Goal: Task Accomplishment & Management: Use online tool/utility

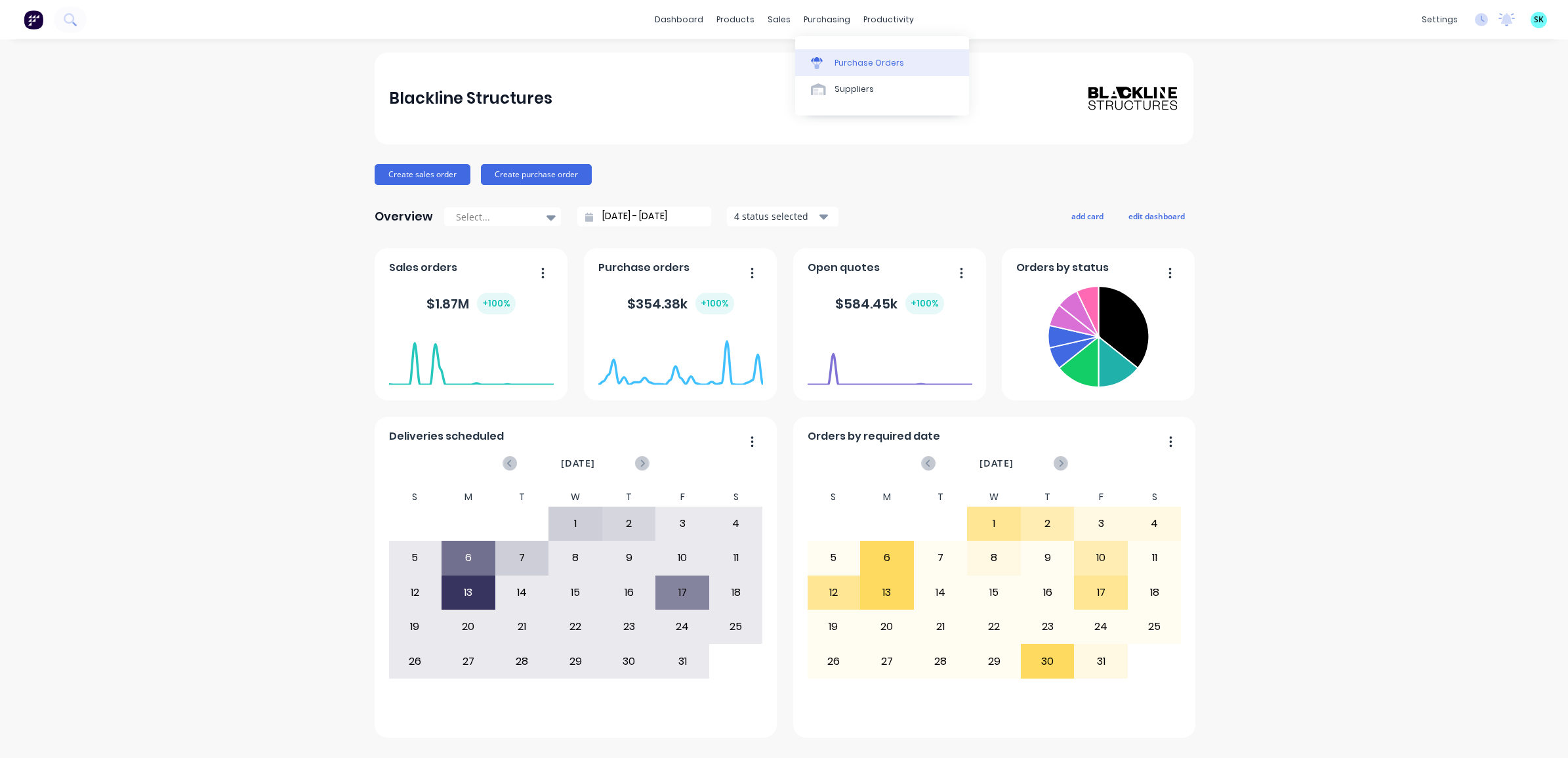
click at [840, 55] on link "Purchase Orders" at bounding box center [882, 62] width 174 height 26
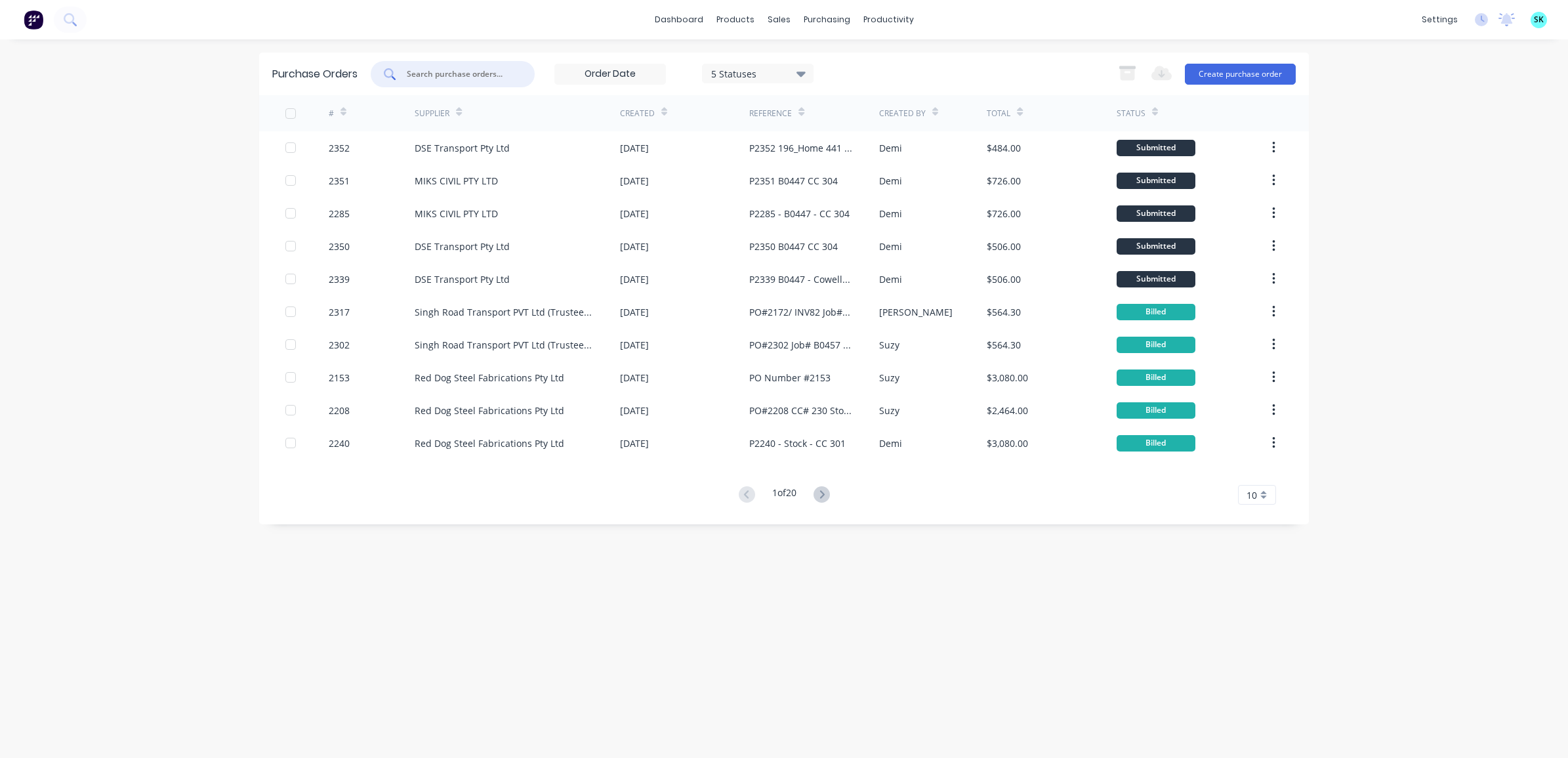
click at [454, 79] on input "text" at bounding box center [460, 74] width 109 height 13
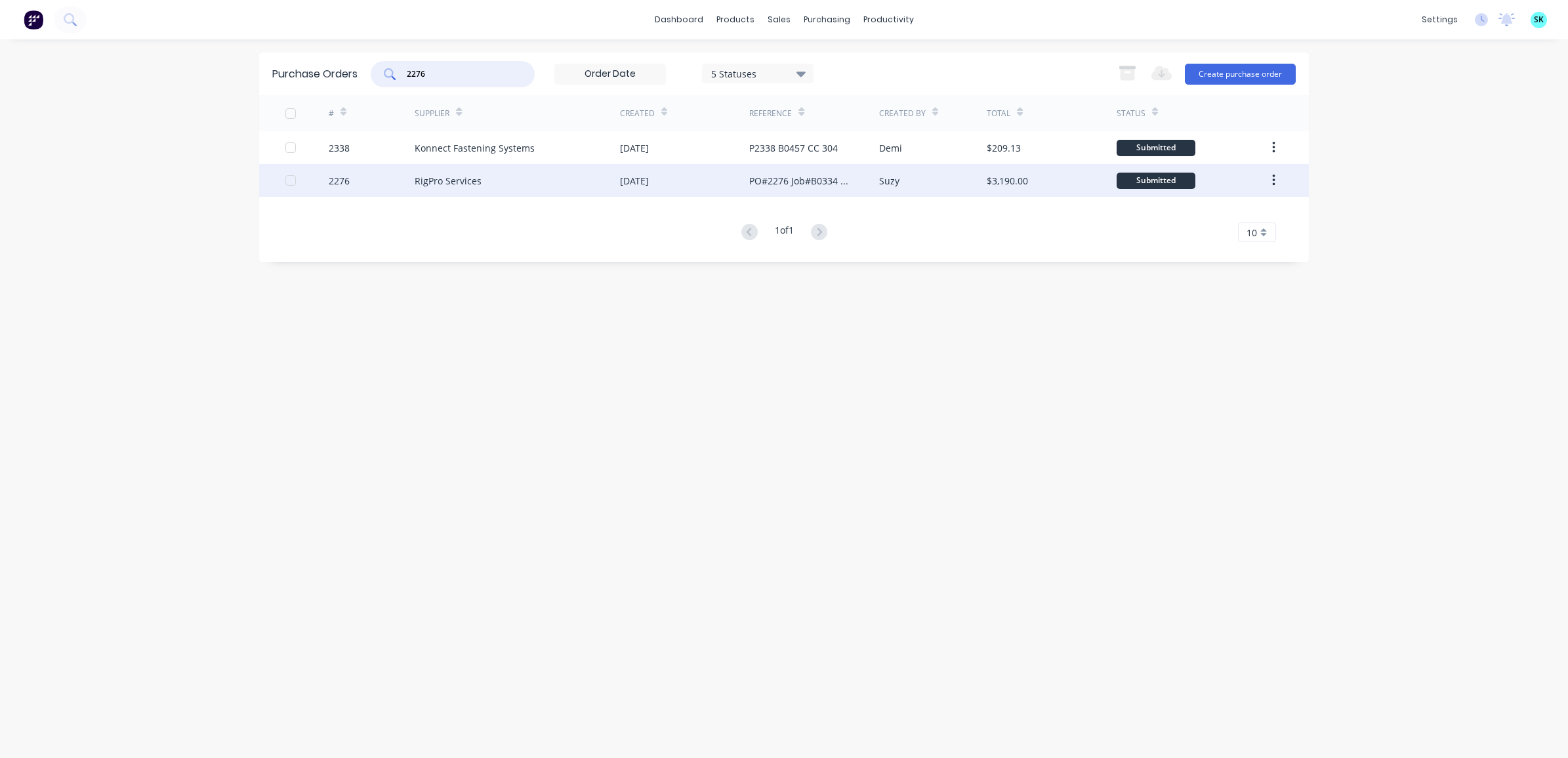
type input "2276"
click at [550, 171] on div "RigPro Services" at bounding box center [517, 180] width 206 height 33
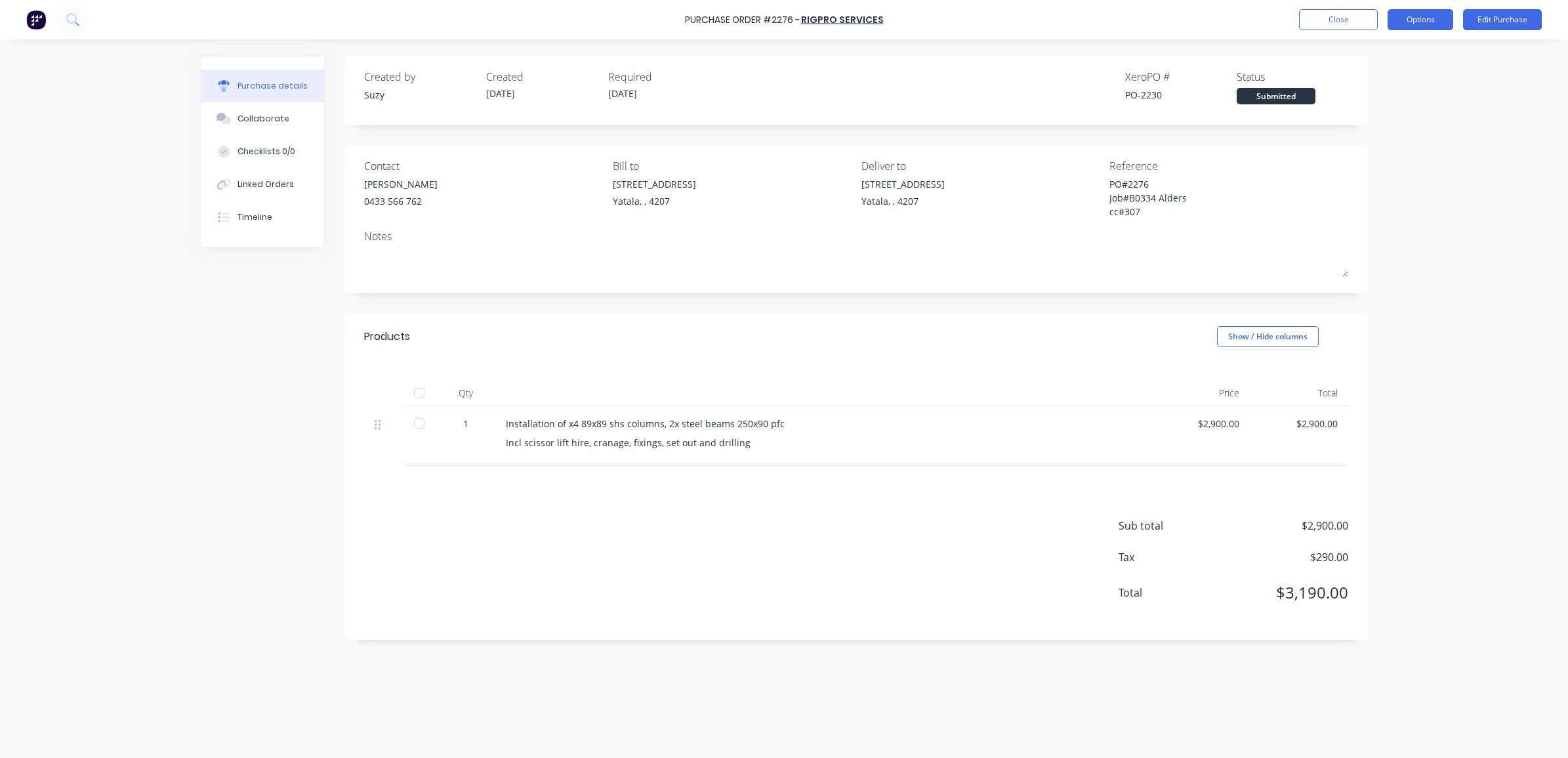
click at [1428, 22] on button "Options" at bounding box center [1421, 20] width 66 height 21
click at [1395, 80] on div "Convert to Bill" at bounding box center [1391, 80] width 101 height 19
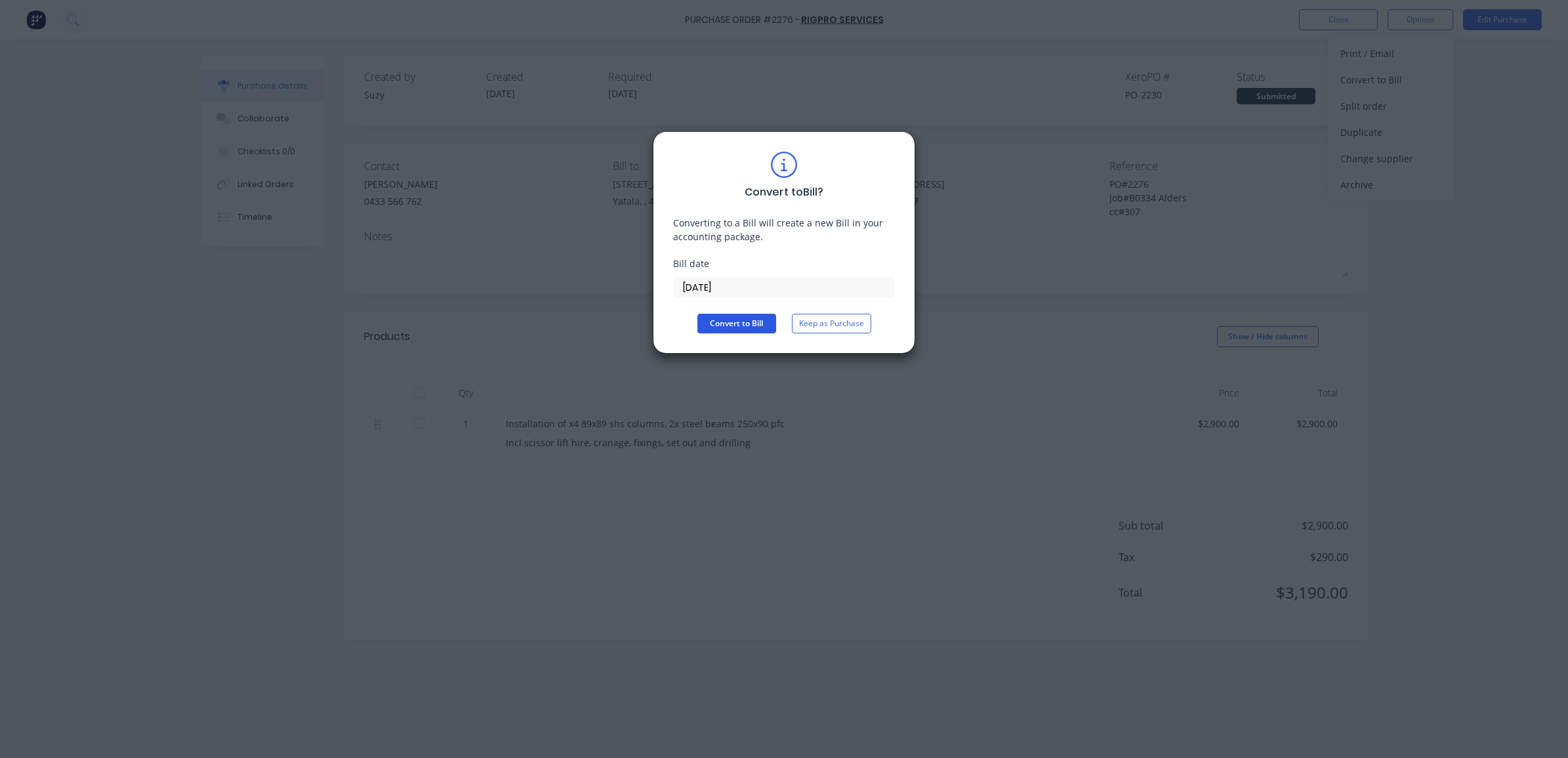
click at [766, 320] on button "Convert to Bill" at bounding box center [737, 323] width 79 height 20
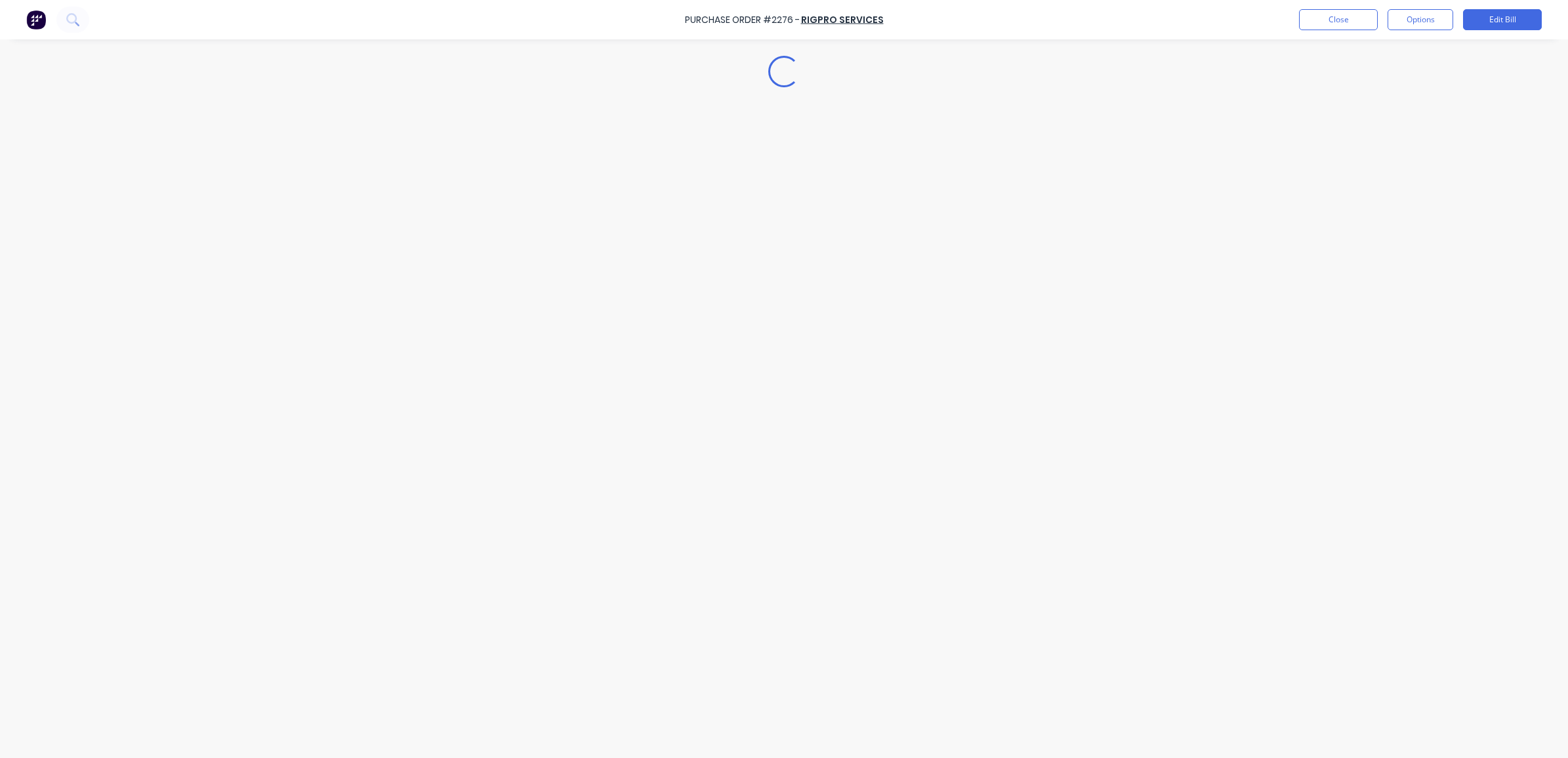
type textarea "x"
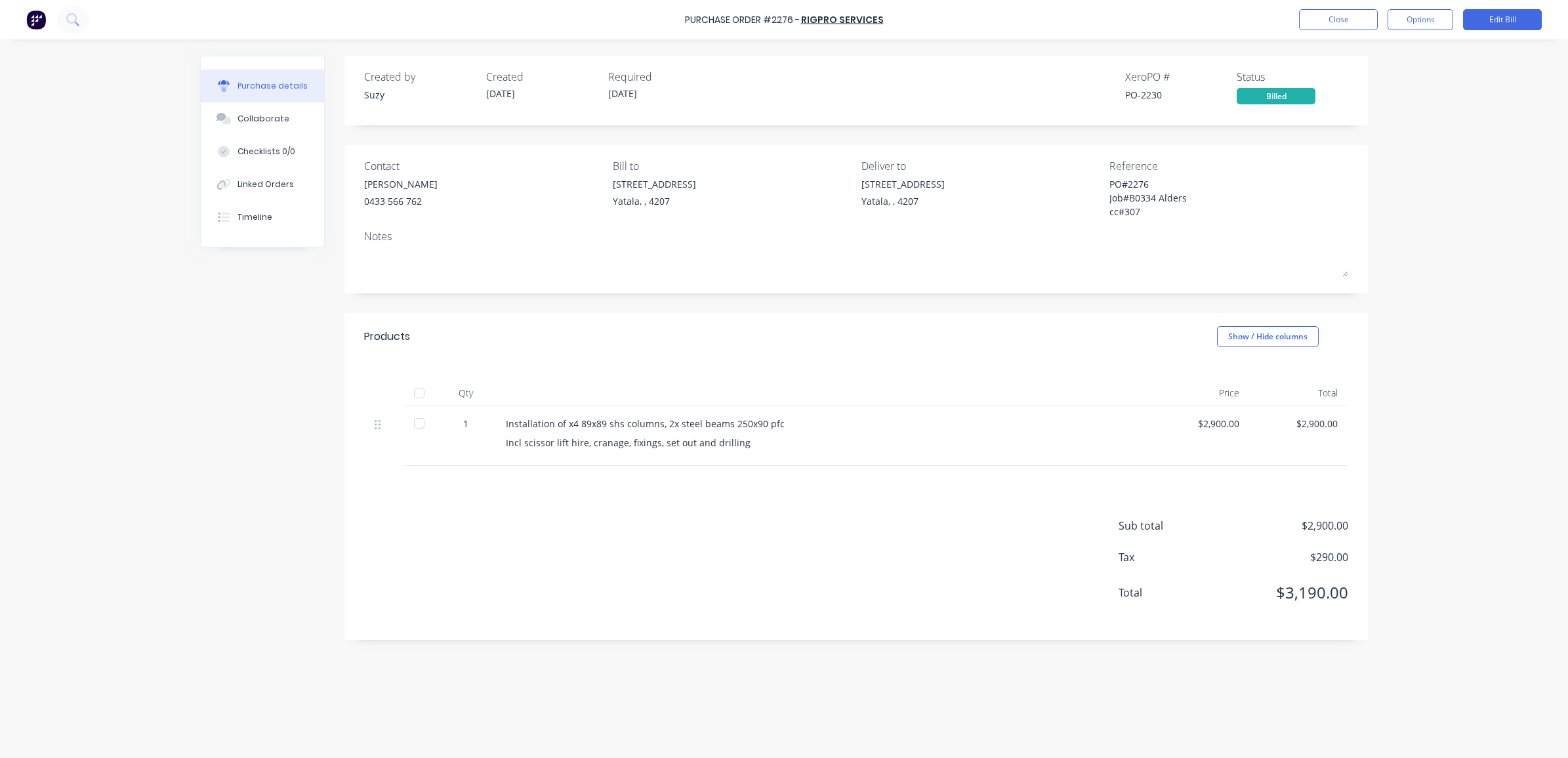
click at [1329, 2] on div "Purchase Order #2276 - RigPro Services Close Options Edit Bill" at bounding box center [784, 20] width 1568 height 39
click at [1318, 15] on button "Close" at bounding box center [1339, 20] width 79 height 21
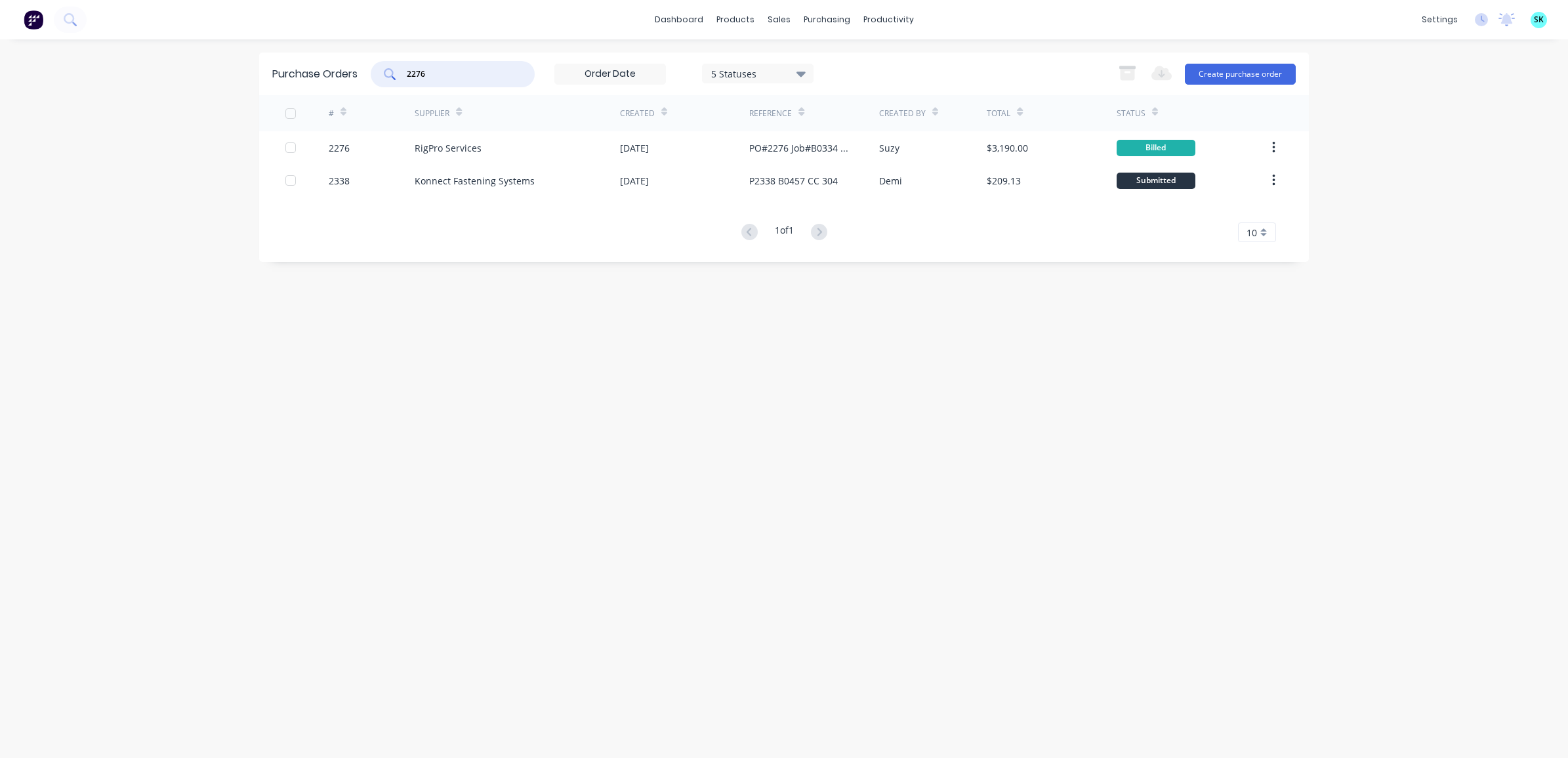
click at [443, 70] on input "2276" at bounding box center [460, 74] width 109 height 13
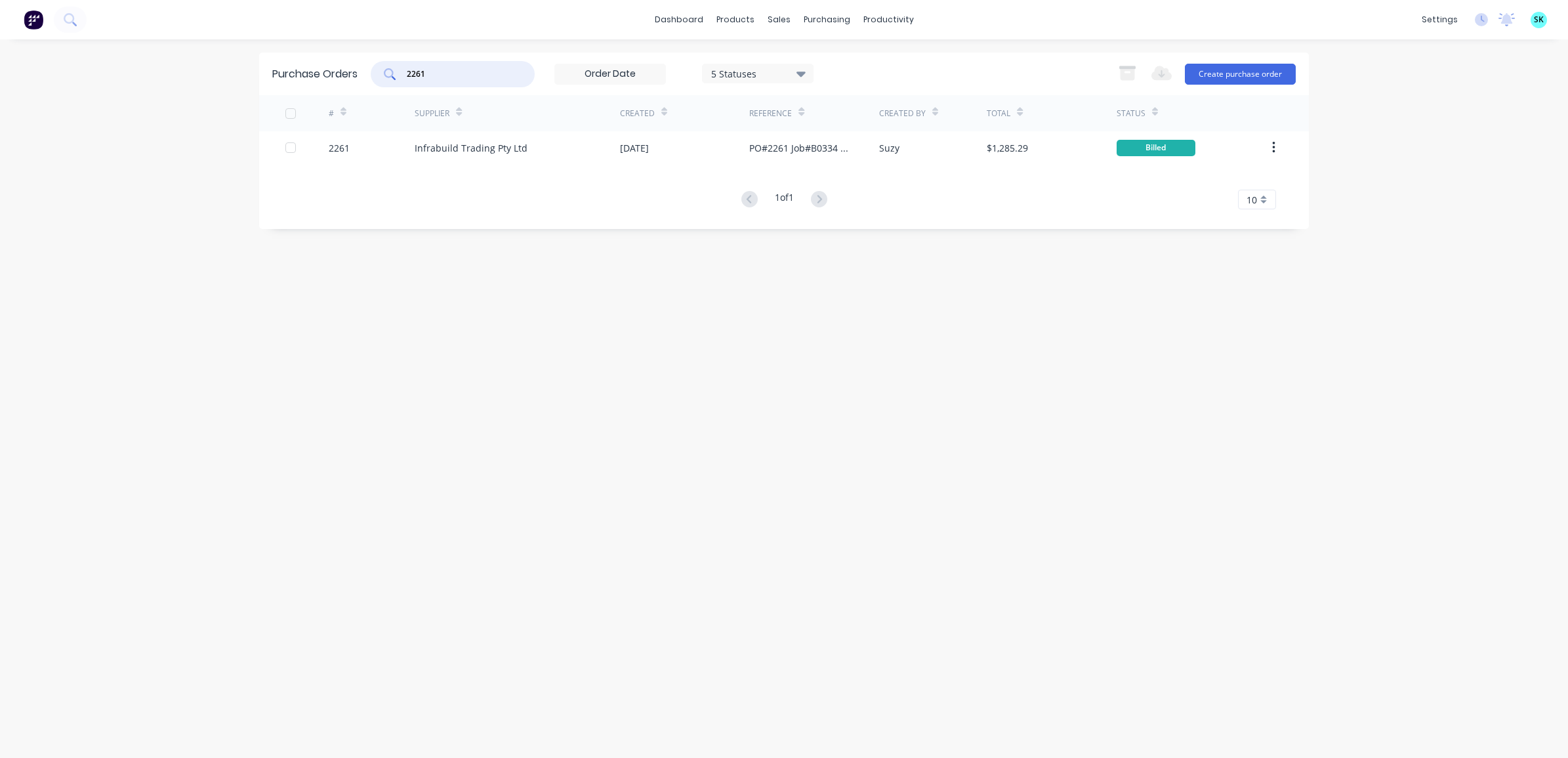
drag, startPoint x: 451, startPoint y: 72, endPoint x: 360, endPoint y: 60, distance: 91.8
click at [360, 60] on div "Purchase Orders 2261 5 Statuses 5 Statuses Export to Excel (XLSX) Create purcha…" at bounding box center [784, 73] width 1050 height 42
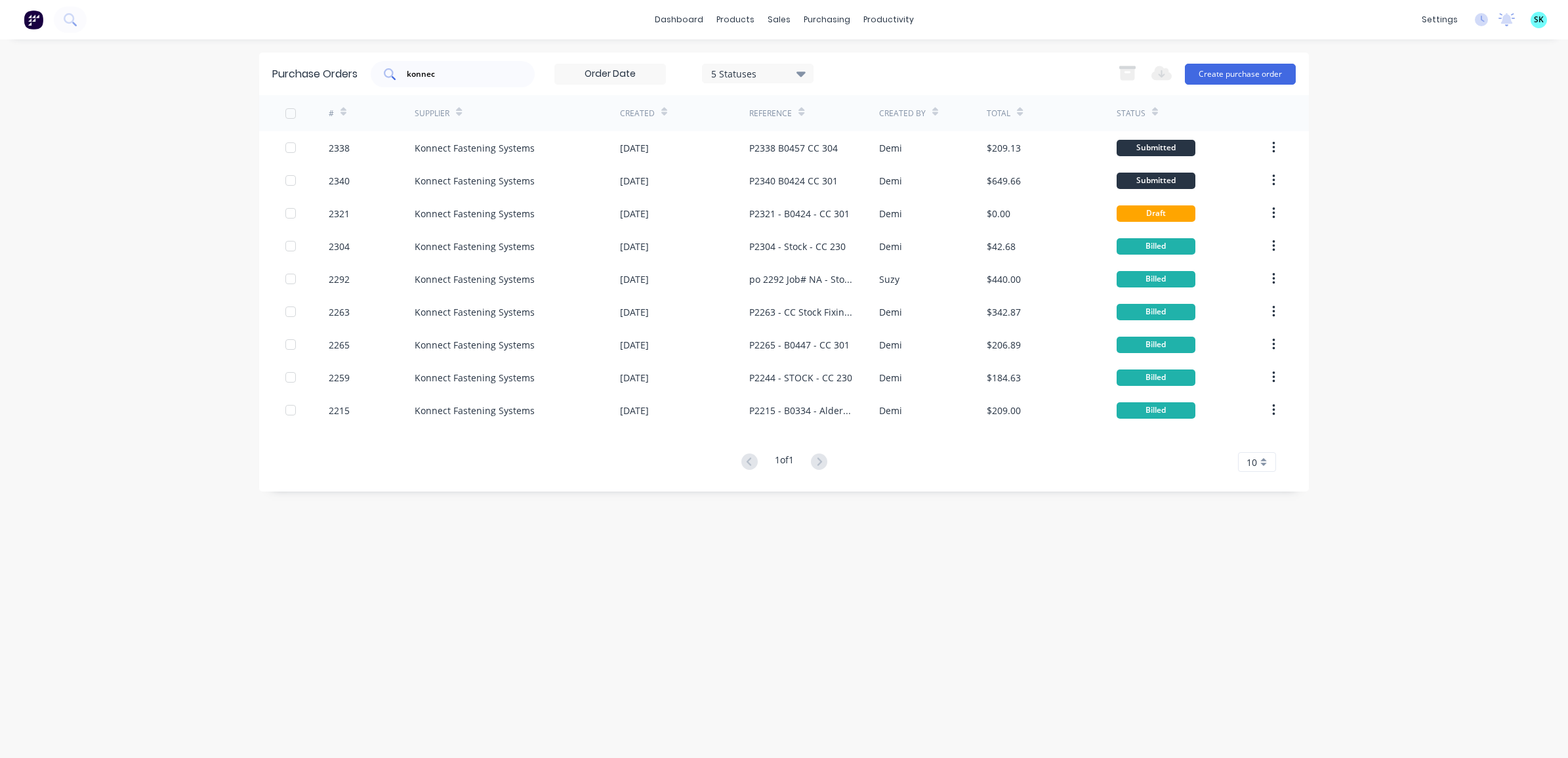
drag, startPoint x: 441, startPoint y: 82, endPoint x: 393, endPoint y: 74, distance: 48.7
click at [393, 74] on div "konnec" at bounding box center [453, 74] width 164 height 26
drag, startPoint x: 424, startPoint y: 69, endPoint x: 399, endPoint y: 68, distance: 25.0
click at [399, 68] on div "konnec" at bounding box center [453, 74] width 164 height 26
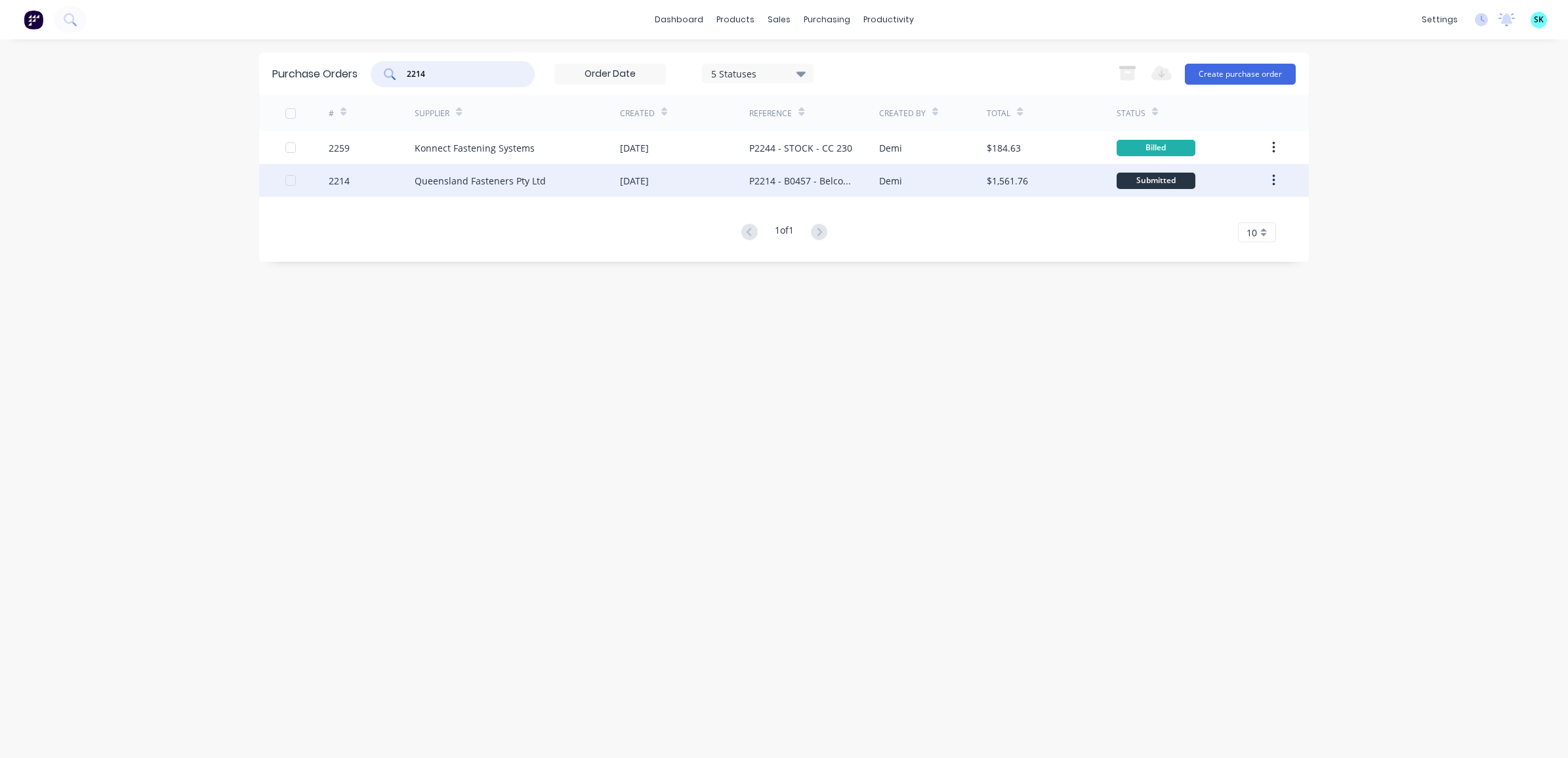
type input "2214"
click at [490, 187] on div "Queensland Fasteners Pty Ltd" at bounding box center [480, 180] width 132 height 14
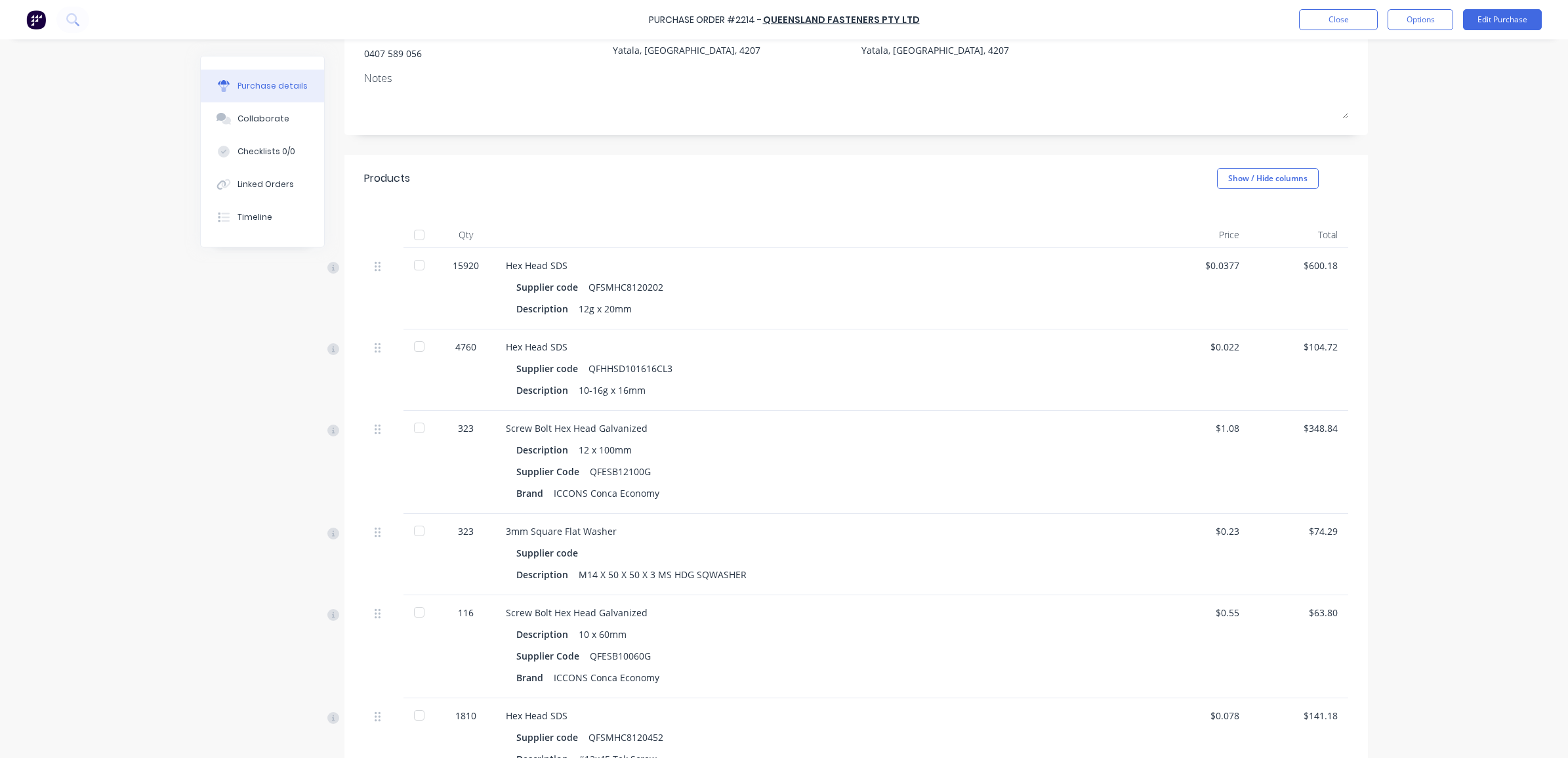
scroll to position [128, 0]
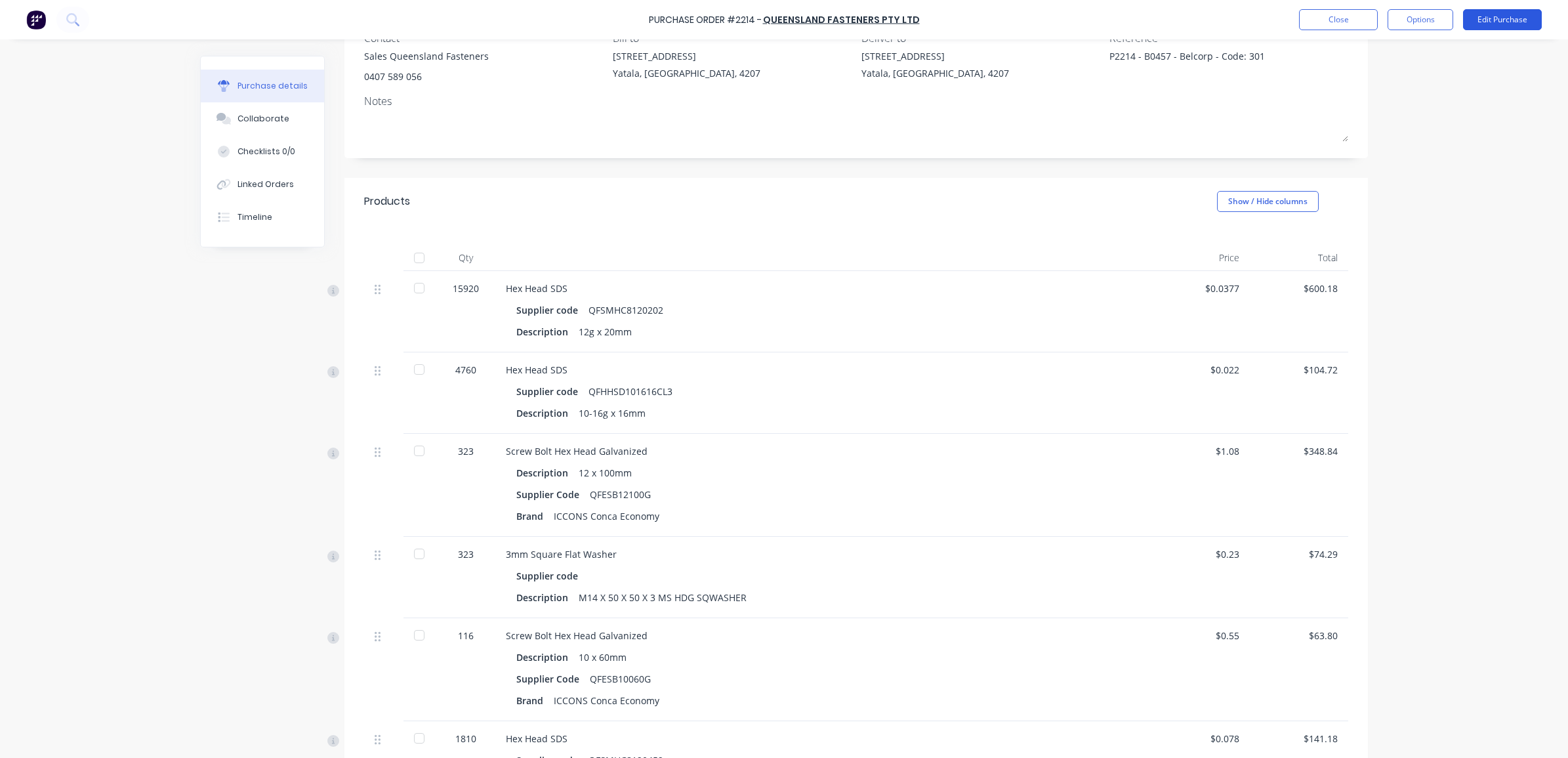
click at [1484, 13] on button "Edit Purchase" at bounding box center [1503, 20] width 79 height 21
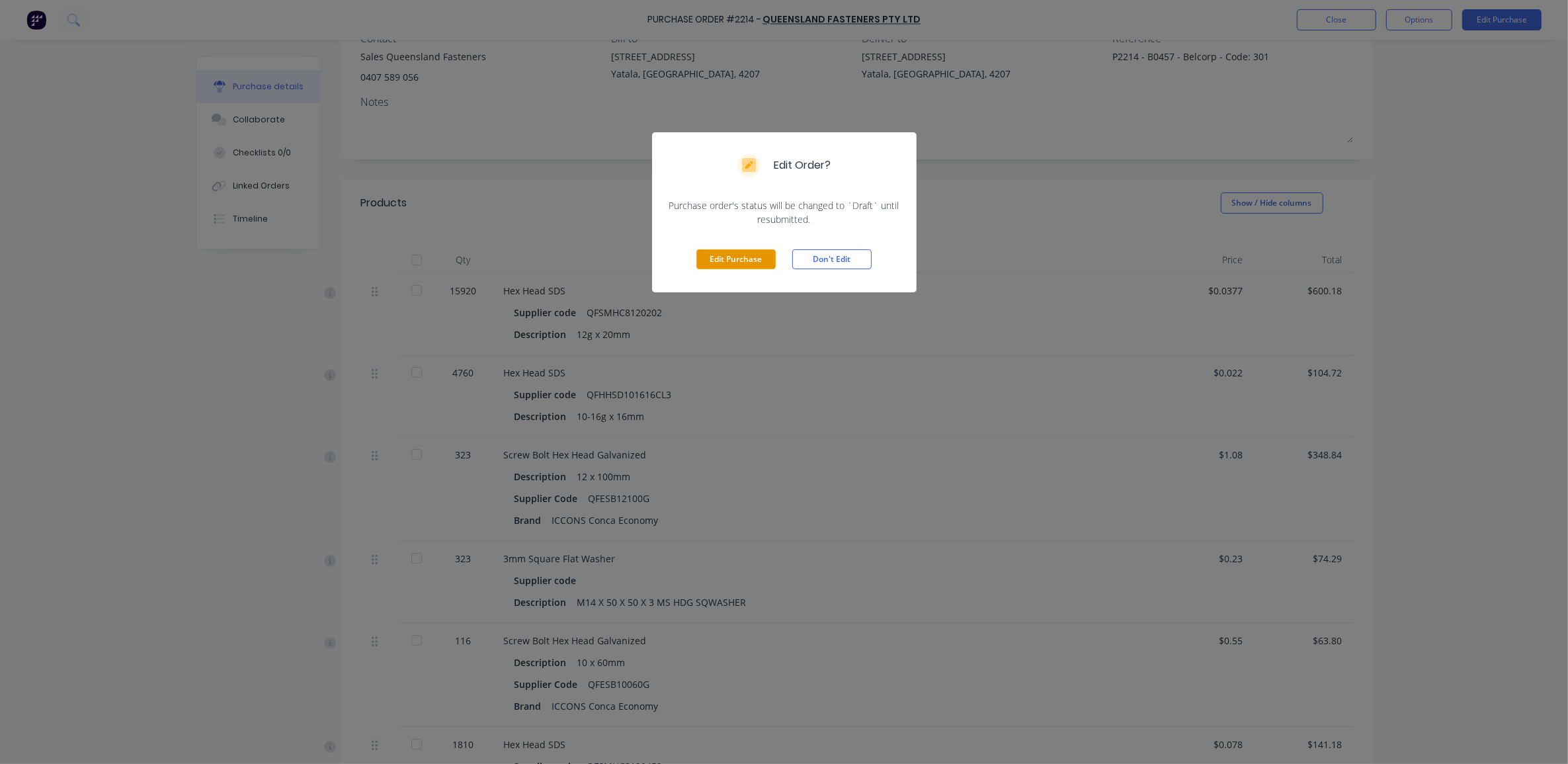
click at [755, 258] on button "Edit Purchase" at bounding box center [737, 258] width 80 height 20
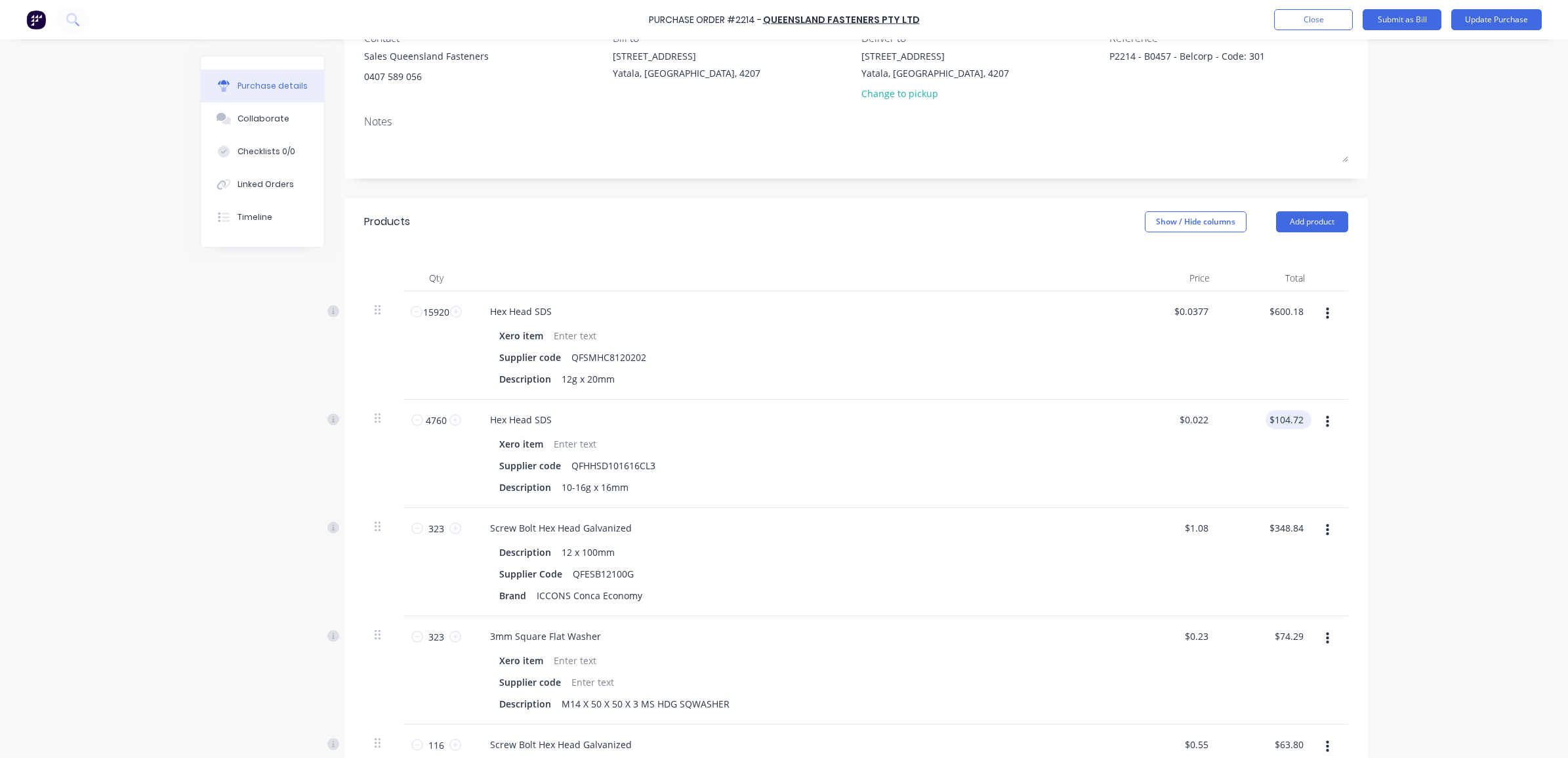
type textarea "x"
type input "104.72"
click at [1295, 417] on input "104.72" at bounding box center [1289, 420] width 36 height 19
type textarea "x"
type input "$104.72"
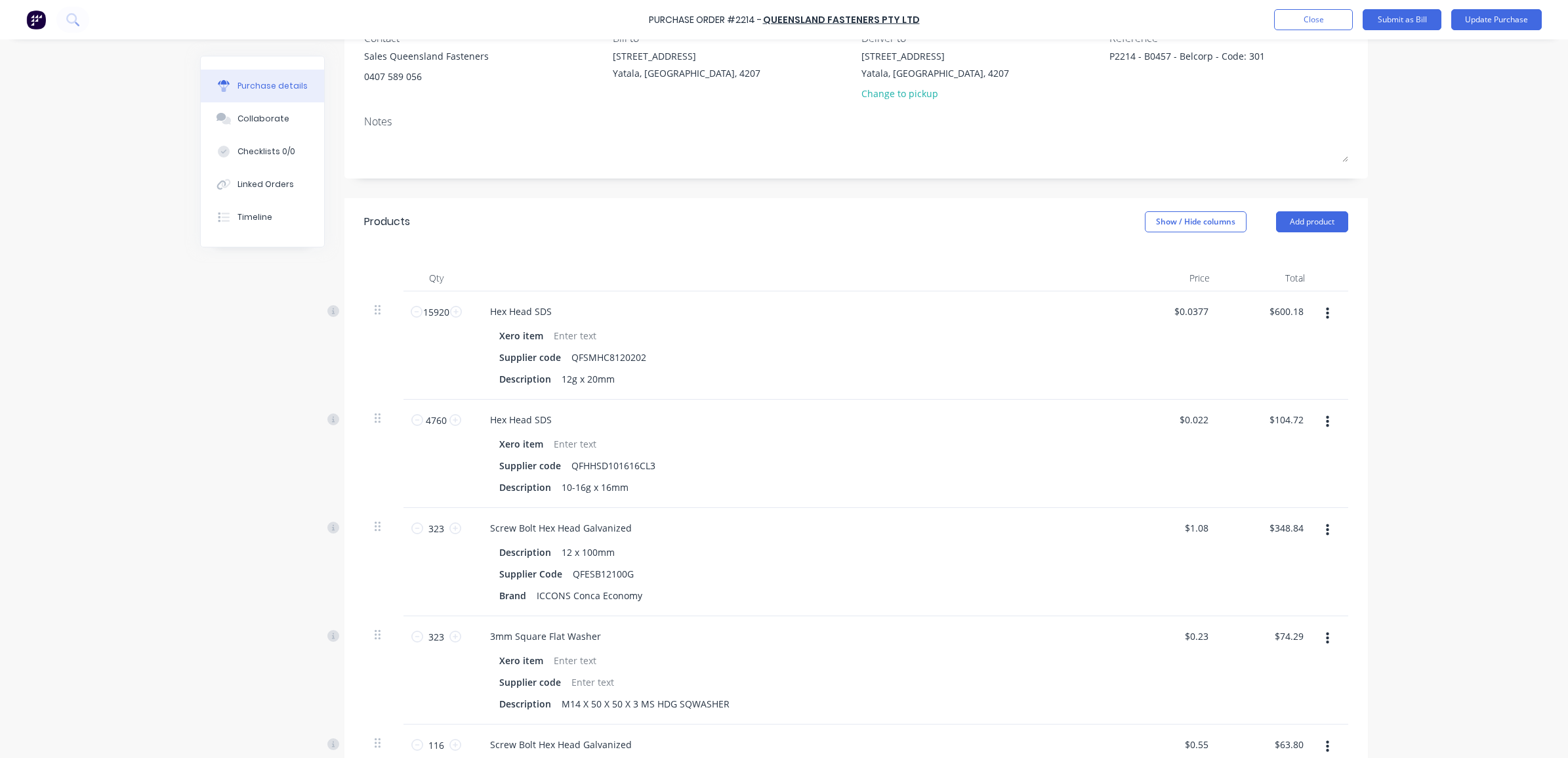
click at [1220, 394] on div "$600.18 $600.18" at bounding box center [1267, 345] width 95 height 108
type textarea "x"
click at [1203, 419] on input "0.02" at bounding box center [1194, 420] width 36 height 19
type input "0.026"
type textarea "x"
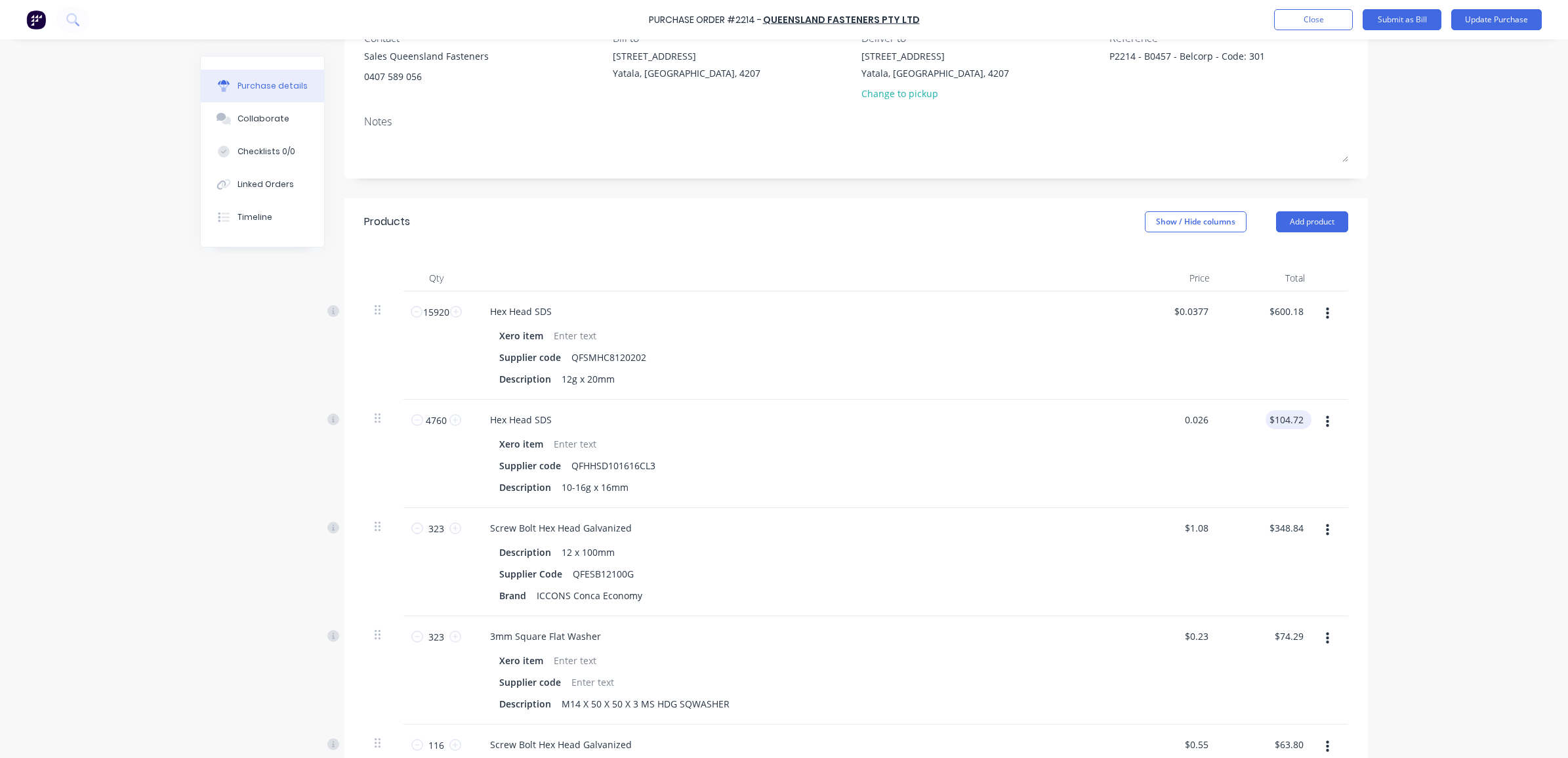
type input "$0.03"
type input "142.80"
click at [1284, 422] on input "142.80" at bounding box center [1285, 420] width 40 height 19
type textarea "x"
drag, startPoint x: 1297, startPoint y: 417, endPoint x: 1265, endPoint y: 417, distance: 32.0
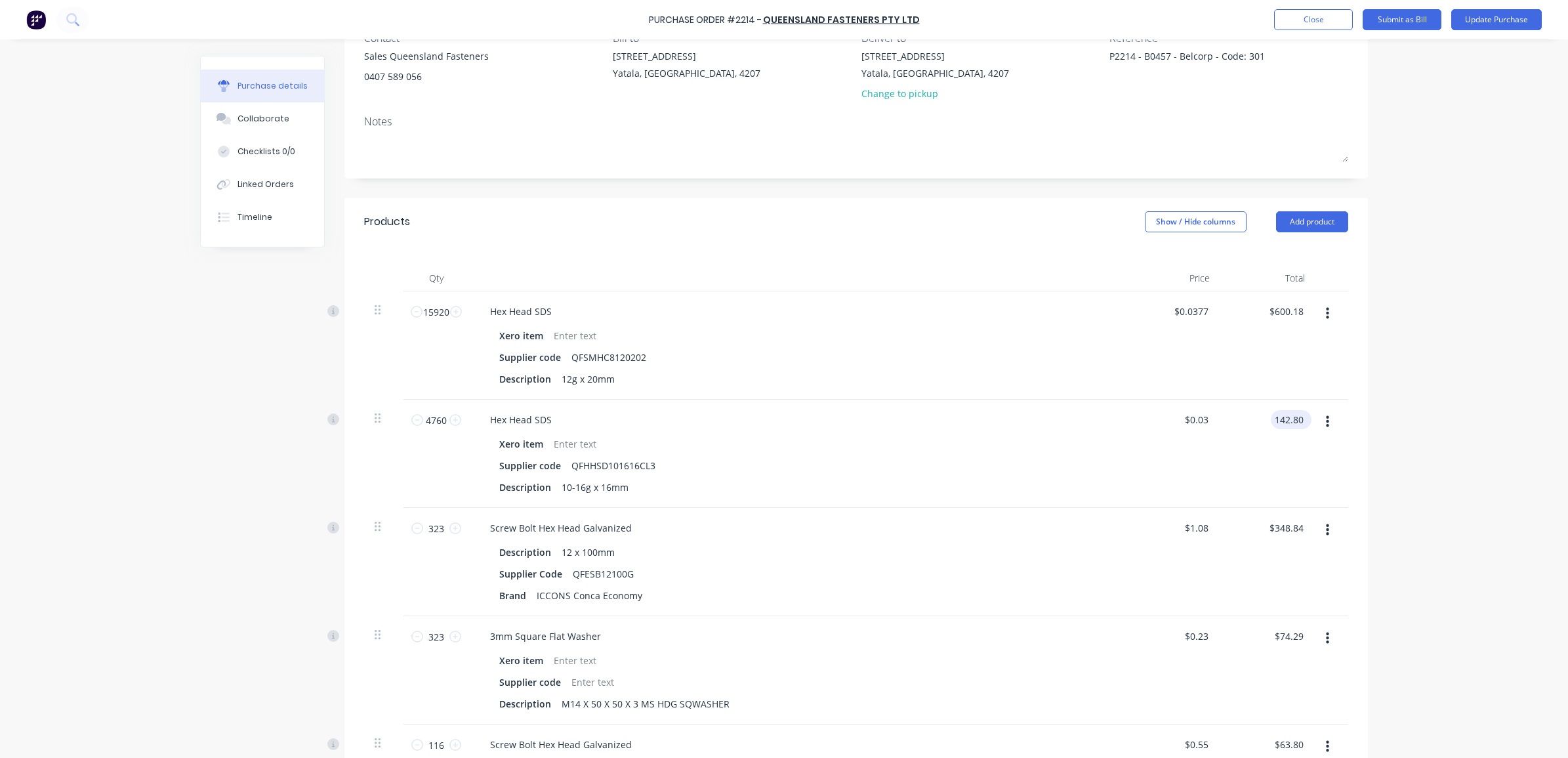
click at [1271, 417] on input "142.80" at bounding box center [1289, 420] width 36 height 19
type input "123.76"
type textarea "x"
type input "$0.026"
type input "$123.76"
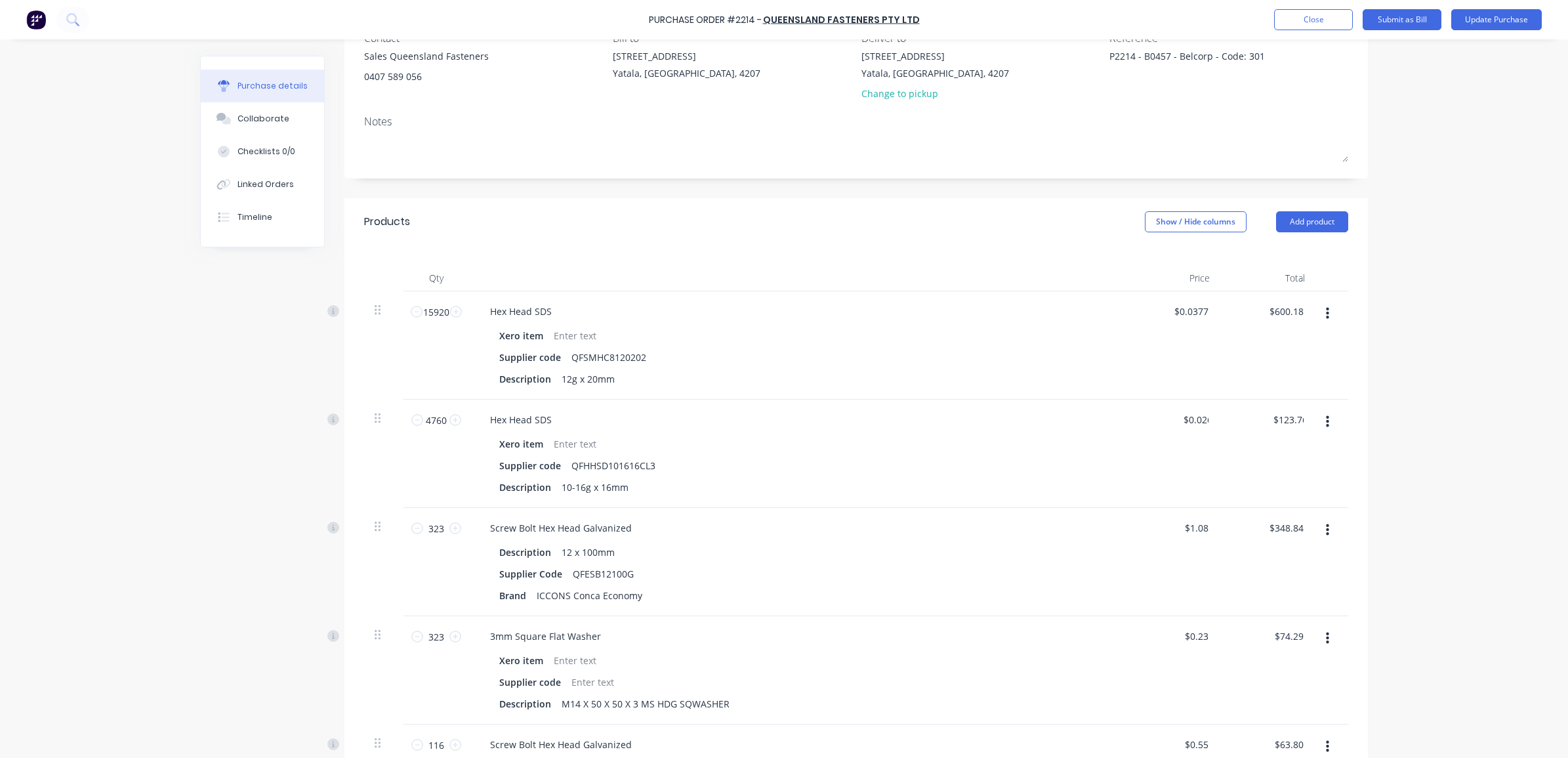
click at [1439, 440] on div "Purchase Order #2214 - [GEOGRAPHIC_DATA] Fasteners Pty Ltd Add product Close Su…" at bounding box center [784, 379] width 1568 height 758
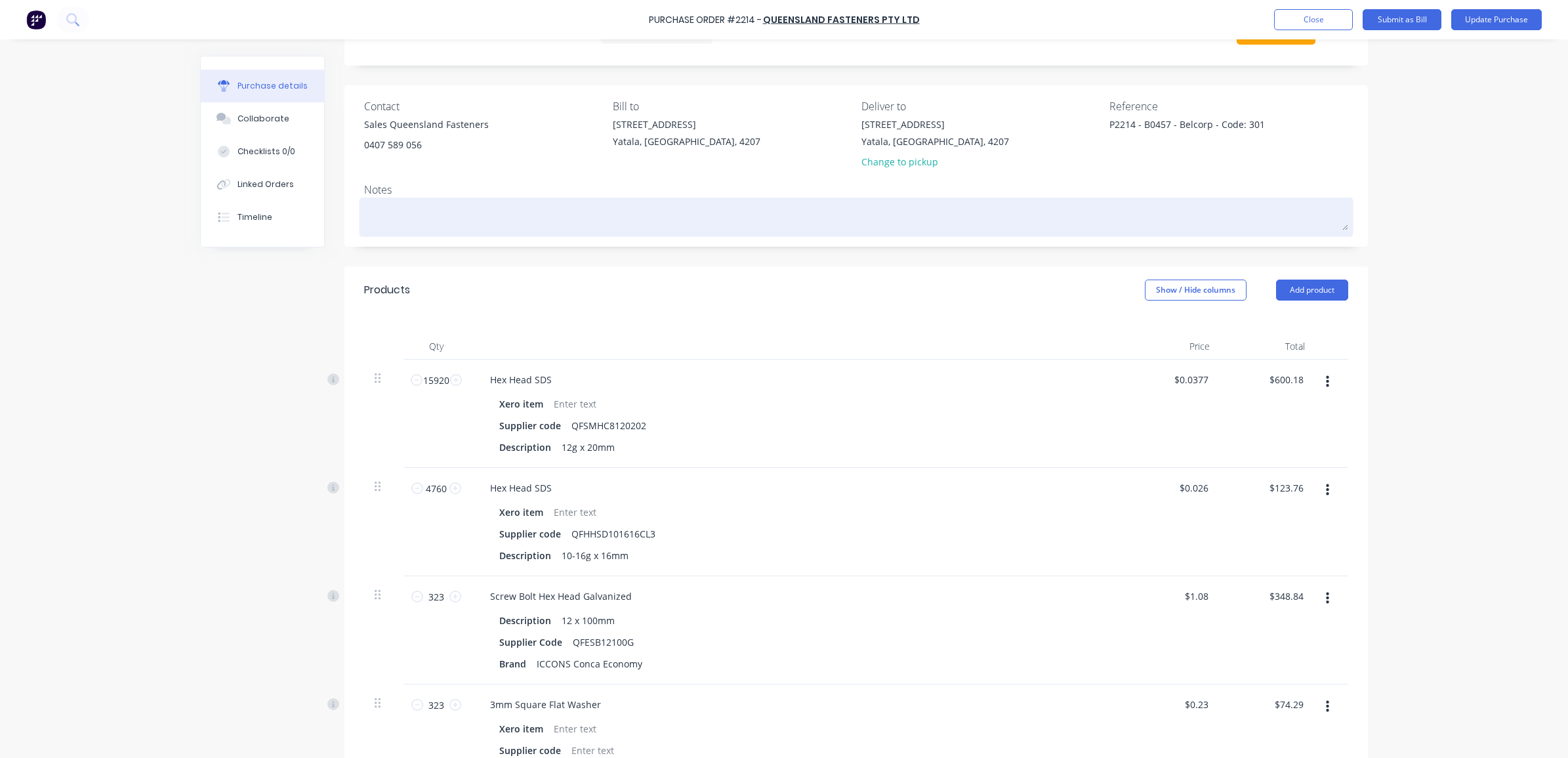
scroll to position [0, 0]
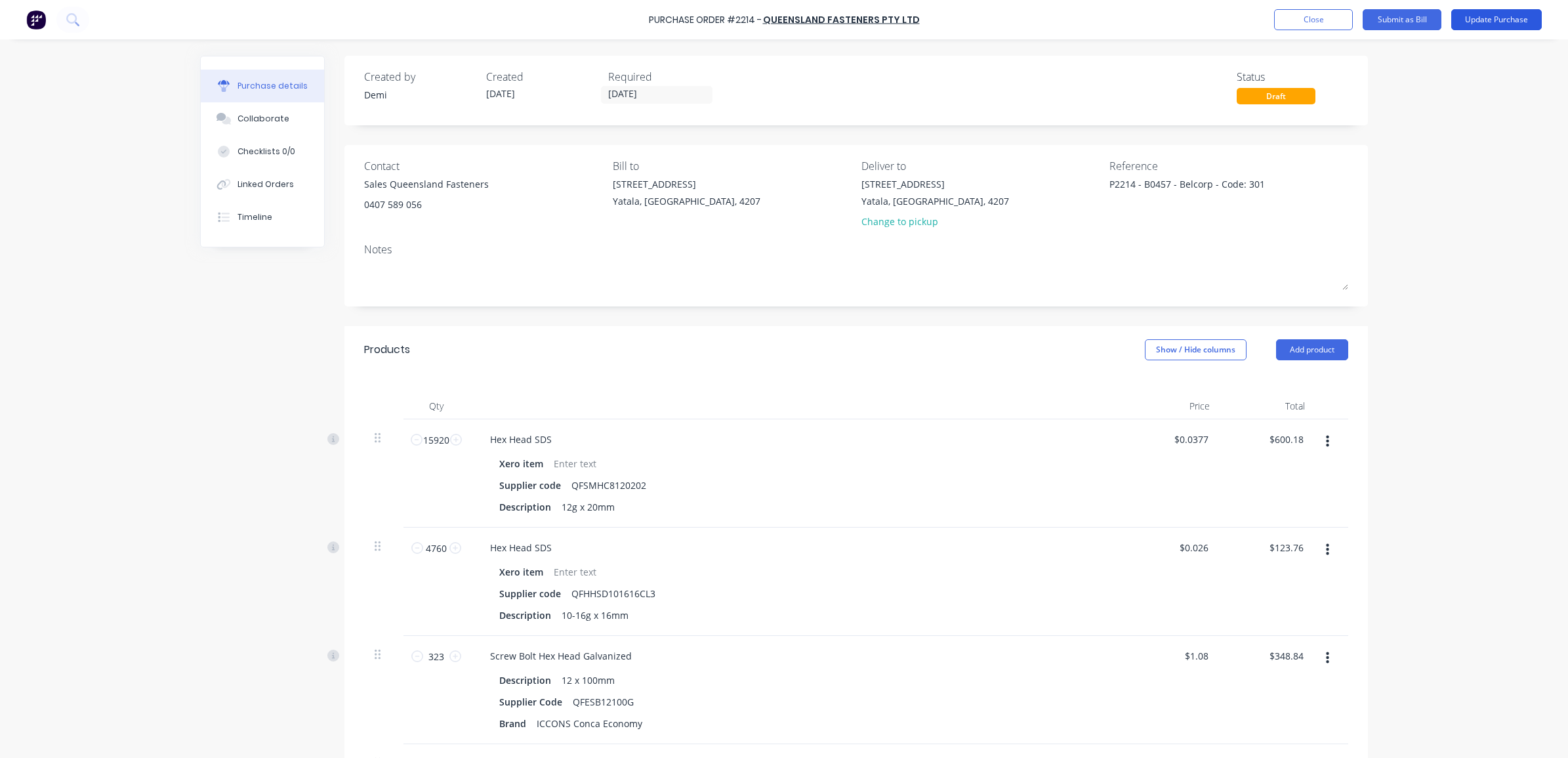
click at [1492, 18] on button "Update Purchase" at bounding box center [1497, 20] width 90 height 21
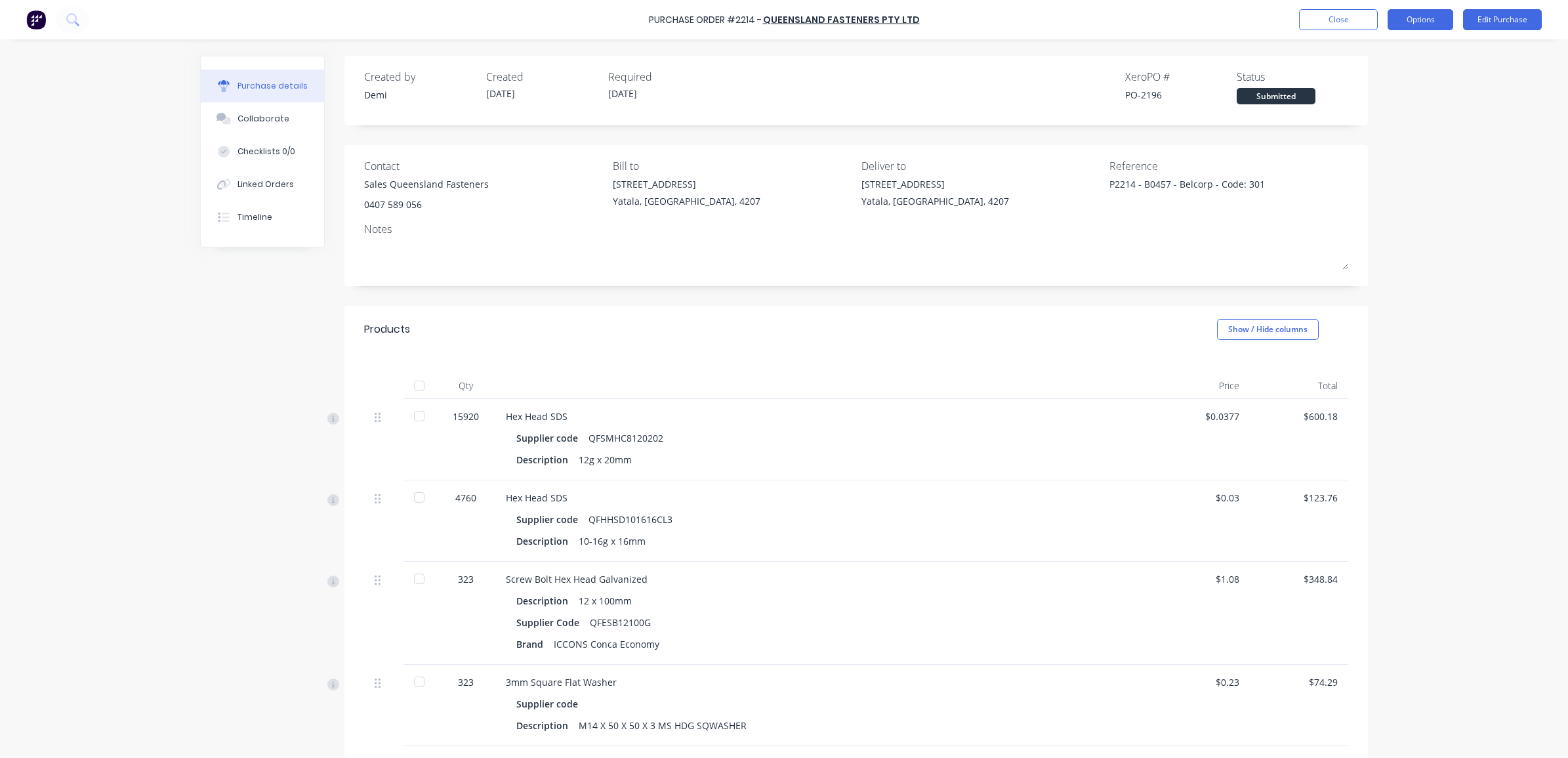
click at [1422, 25] on button "Options" at bounding box center [1421, 20] width 66 height 21
click at [1411, 68] on button "Convert to Bill" at bounding box center [1391, 80] width 125 height 26
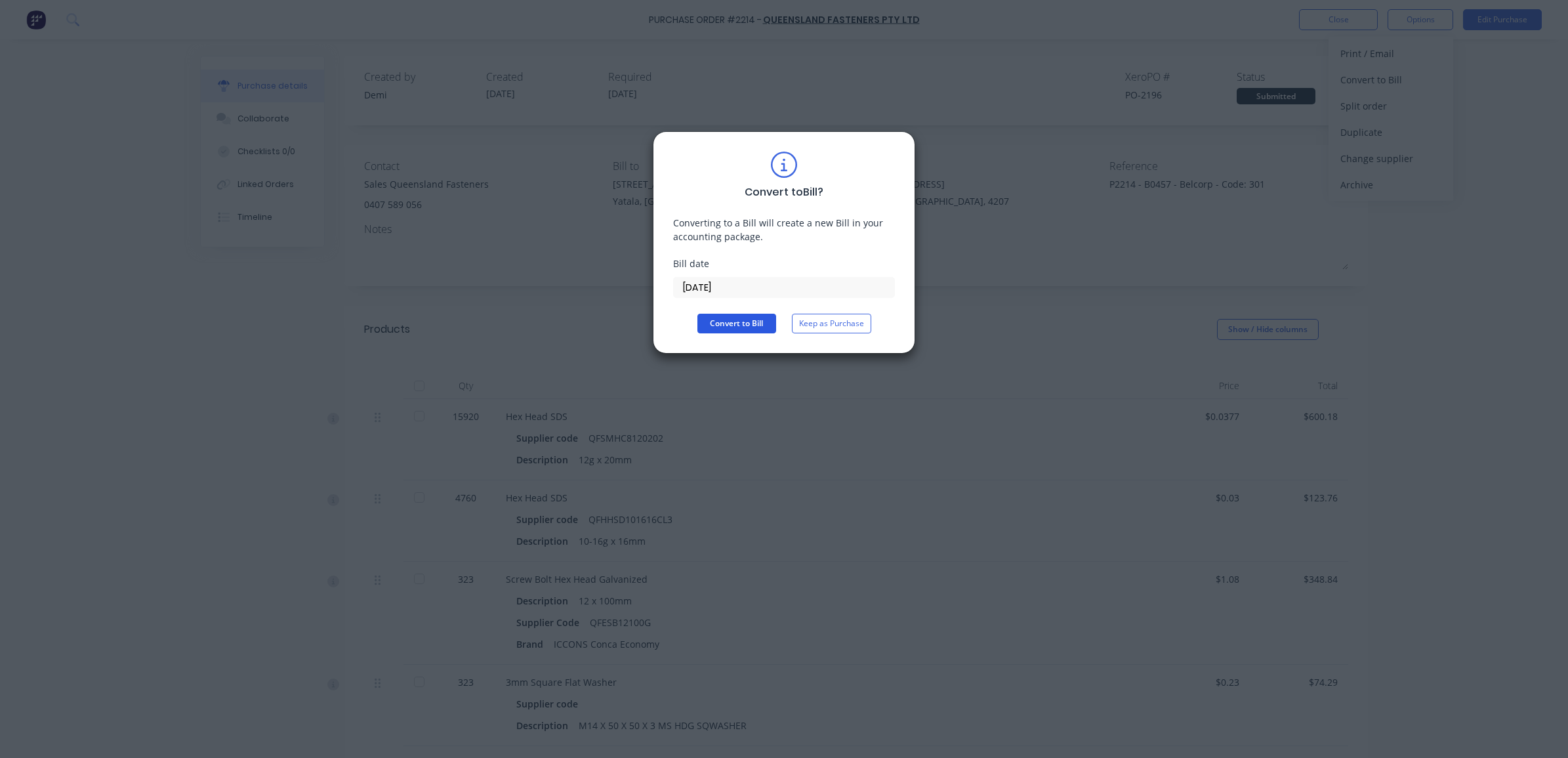
click at [748, 314] on button "Convert to Bill" at bounding box center [737, 323] width 79 height 20
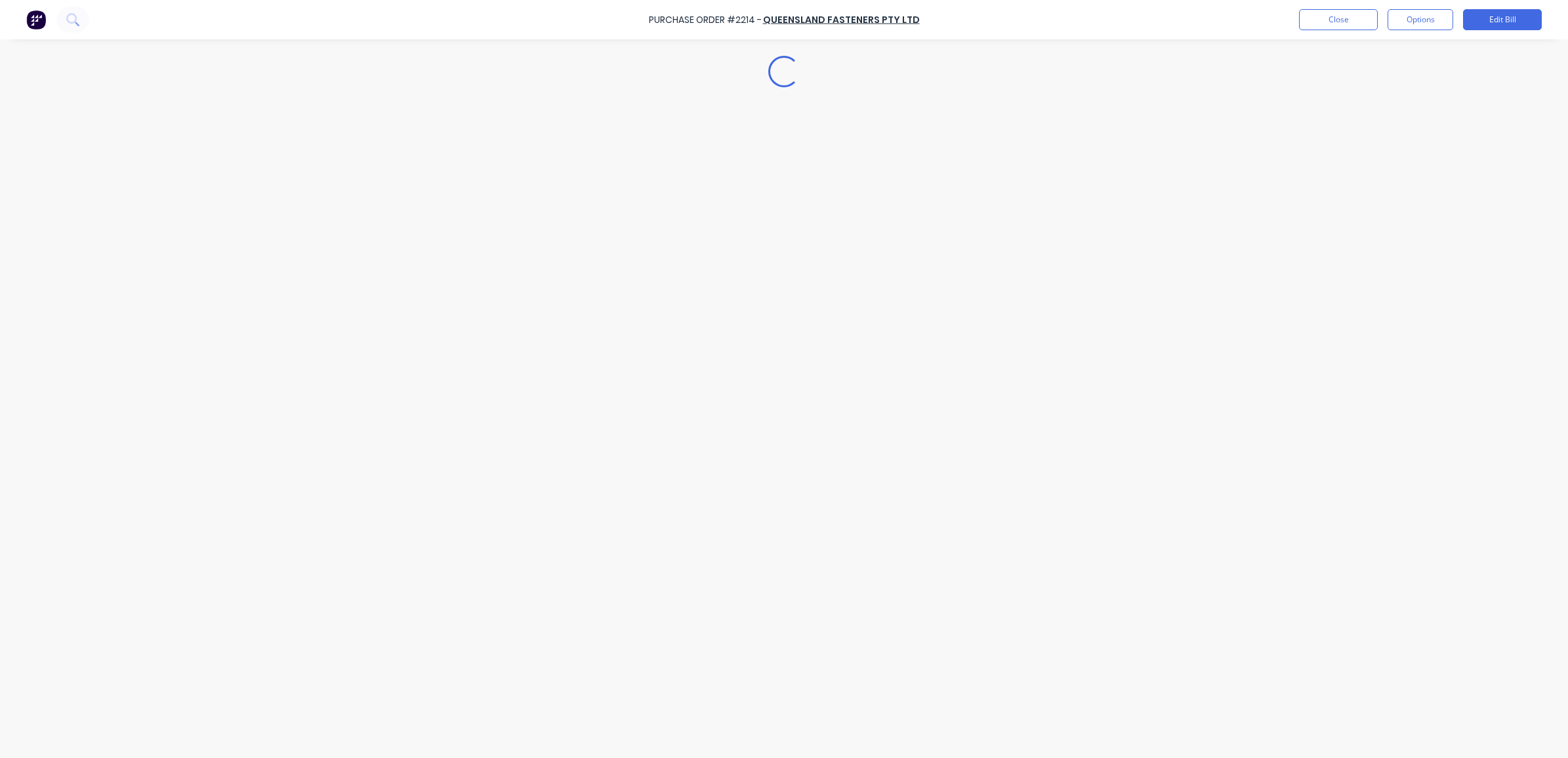
type textarea "x"
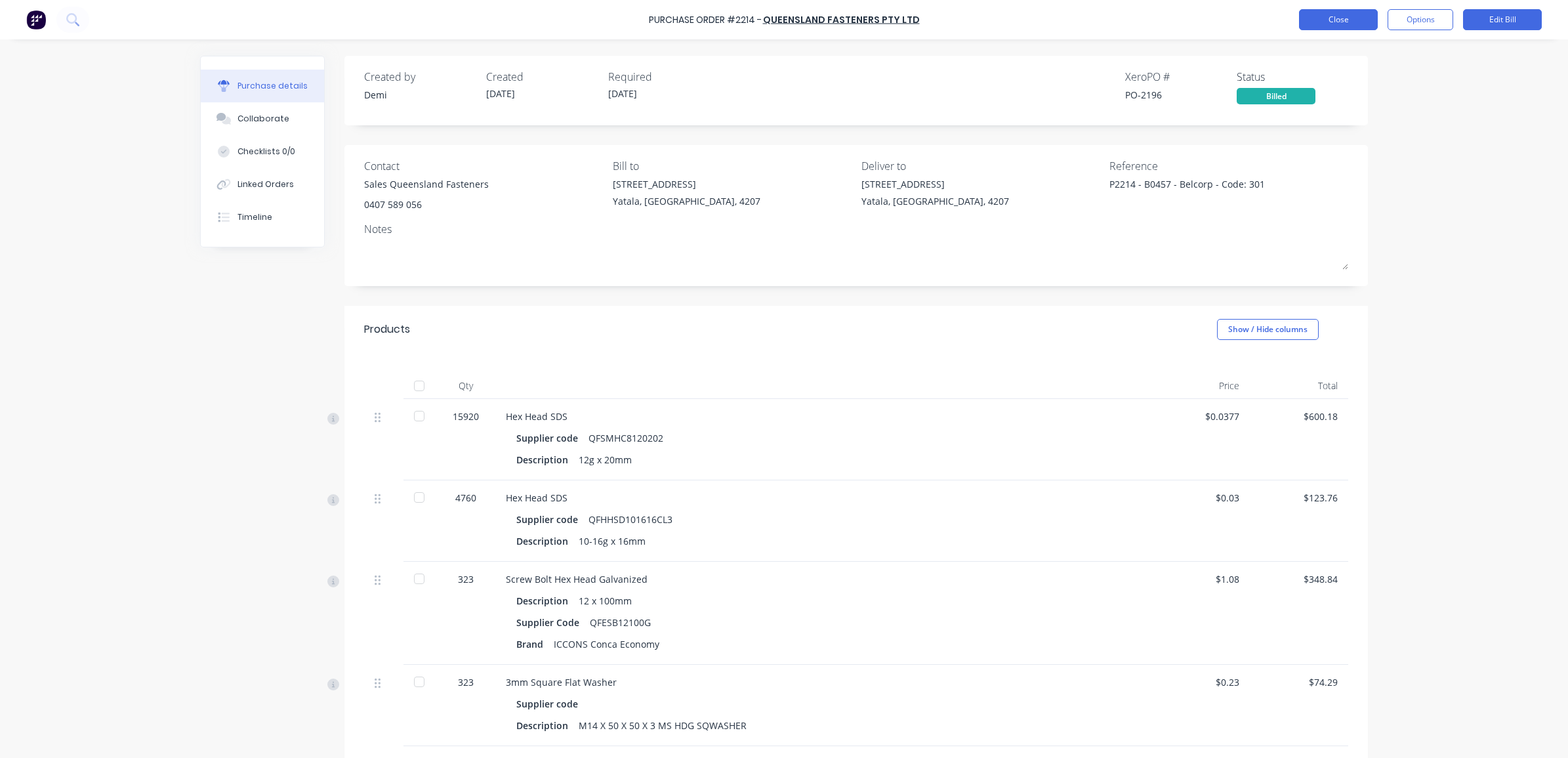
click at [1329, 15] on button "Close" at bounding box center [1339, 20] width 79 height 21
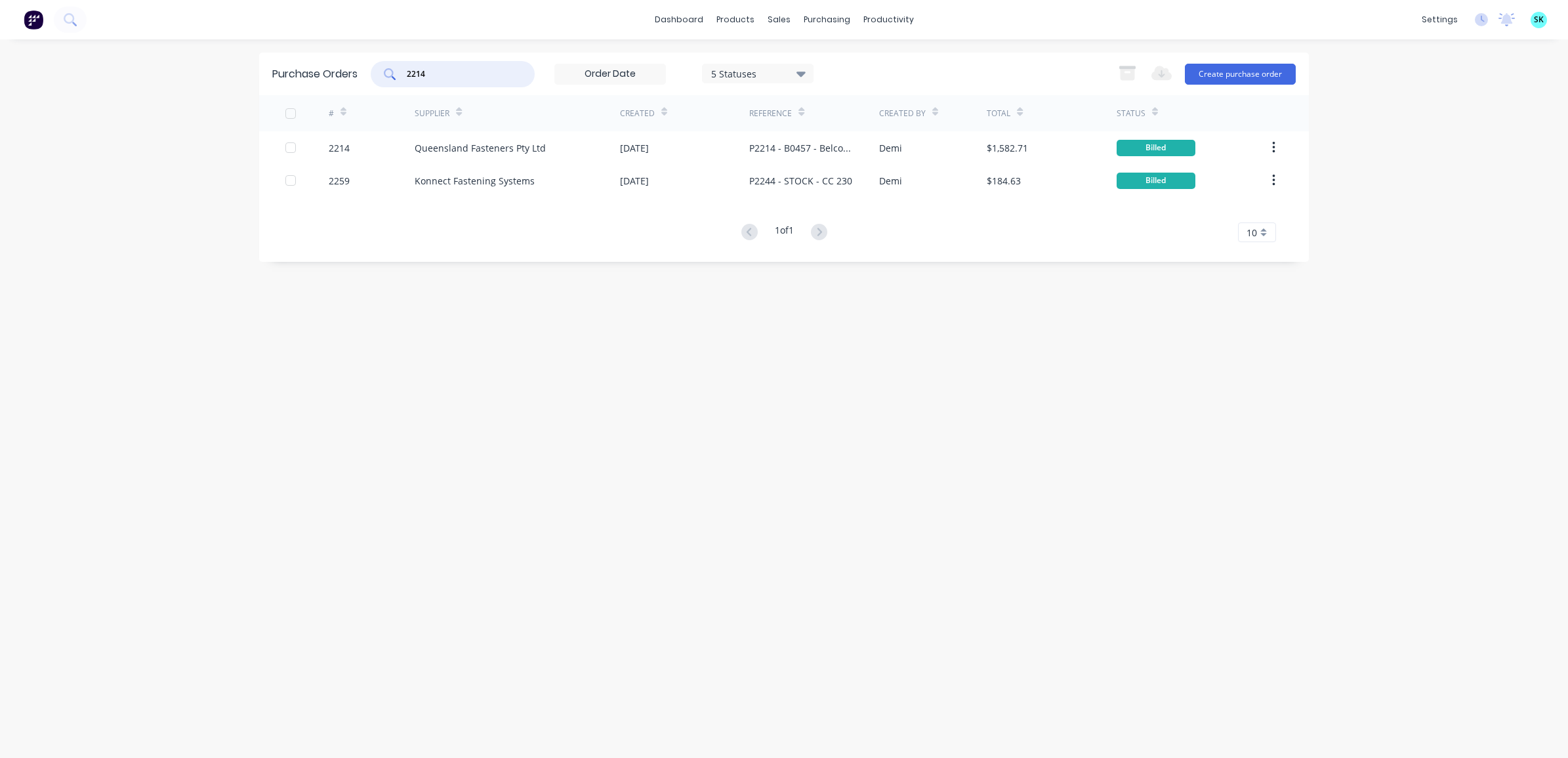
click at [443, 69] on input "2214" at bounding box center [460, 74] width 109 height 13
type input "2276"
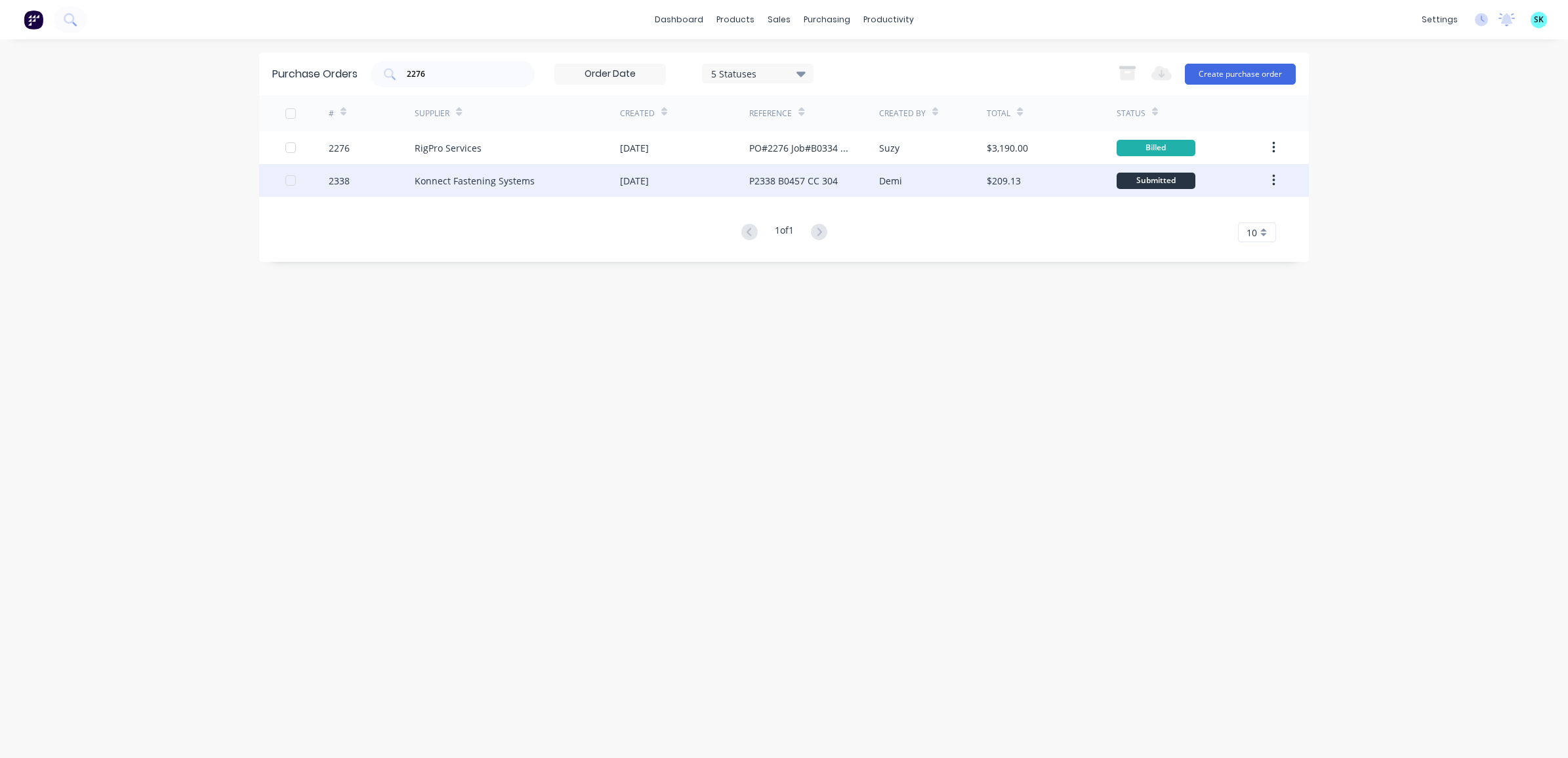
click at [539, 184] on div "Konnect Fastening Systems" at bounding box center [517, 180] width 206 height 33
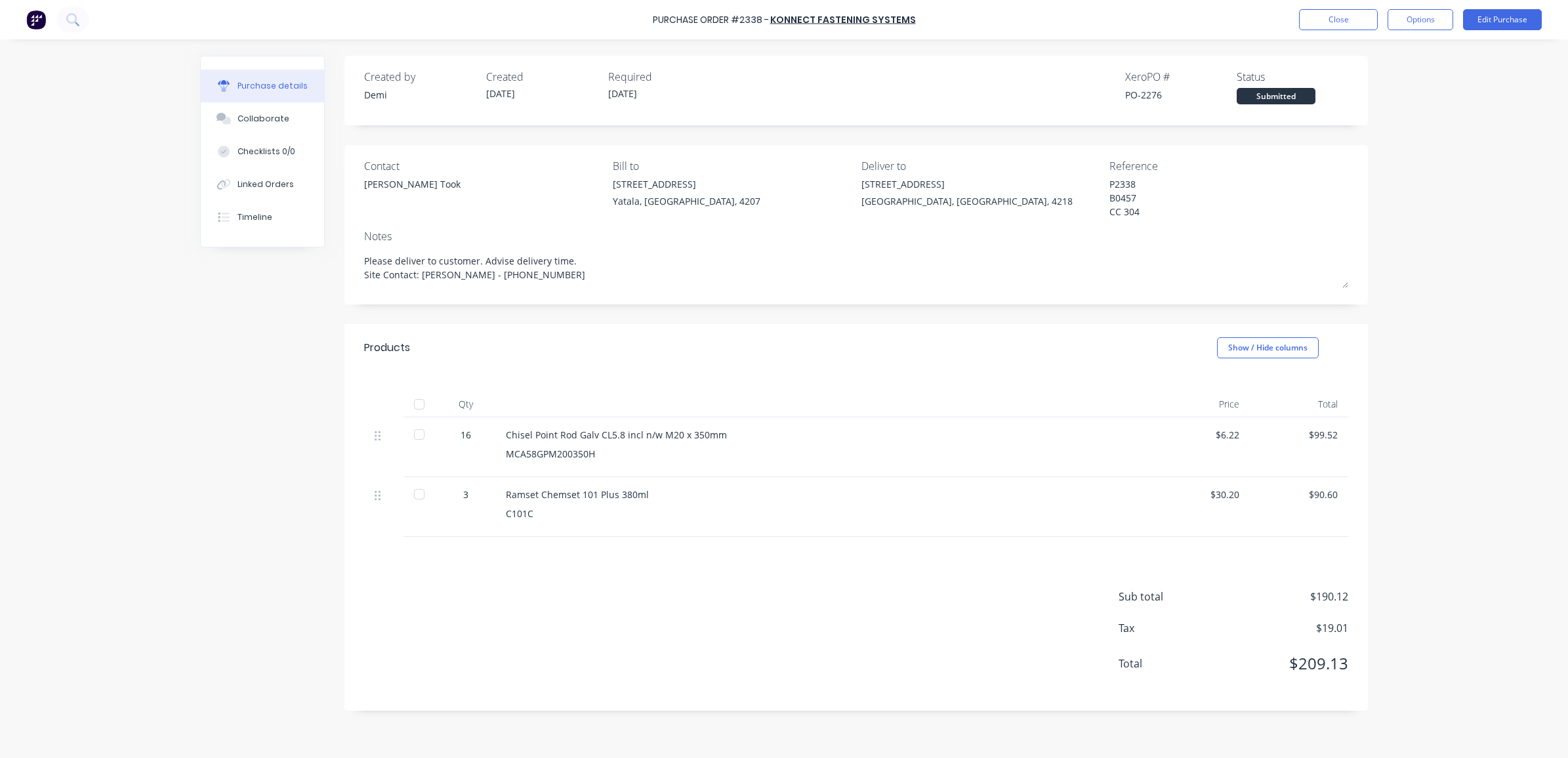
drag, startPoint x: 1137, startPoint y: 221, endPoint x: 1107, endPoint y: 210, distance: 32.0
click at [1110, 210] on div "P2338 B0457 CC 304" at bounding box center [1191, 199] width 164 height 44
click at [1400, 19] on button "Options" at bounding box center [1421, 20] width 66 height 21
click at [1381, 77] on div "Convert to Bill" at bounding box center [1391, 80] width 101 height 19
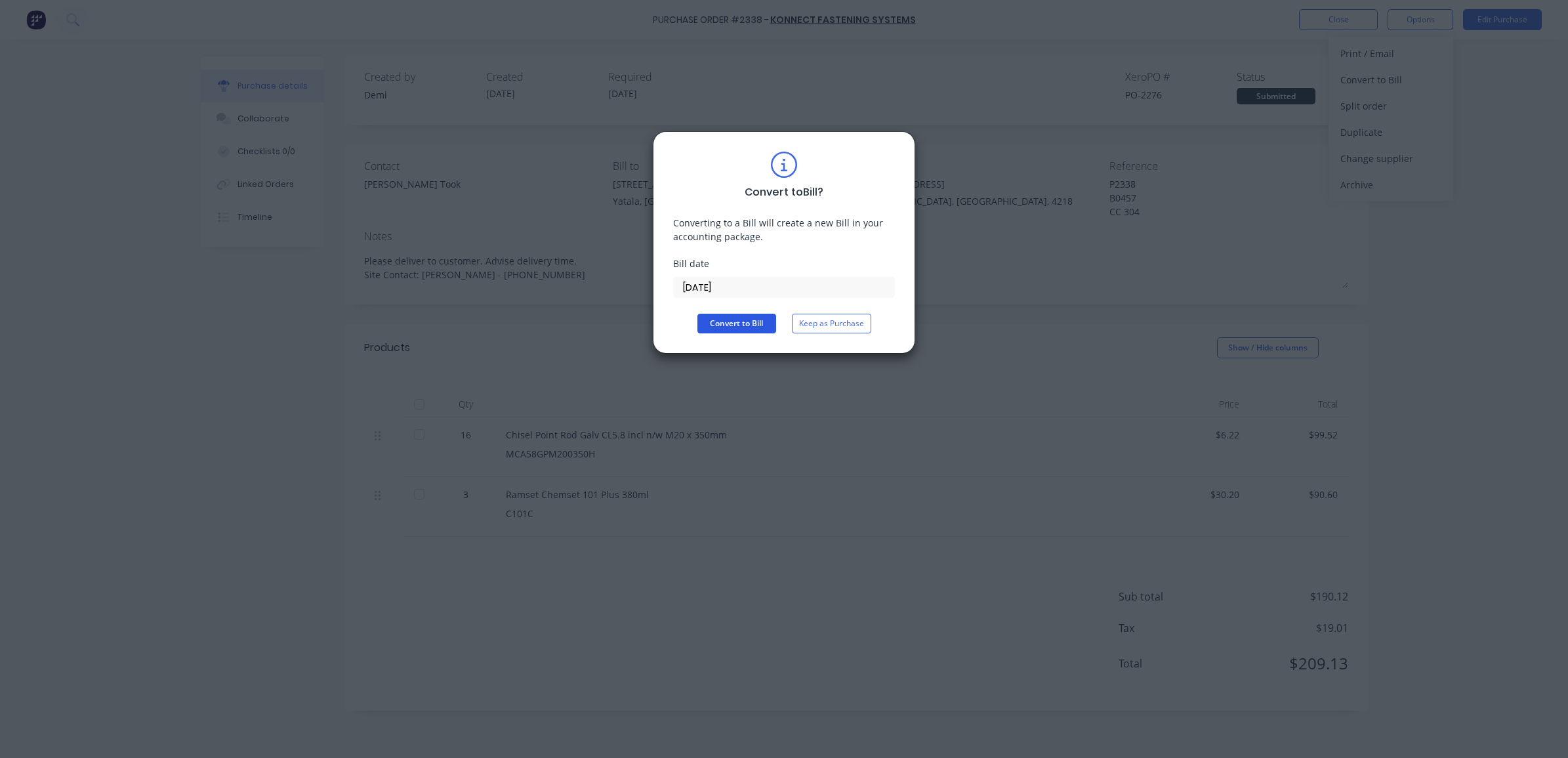
click at [738, 325] on button "Convert to Bill" at bounding box center [737, 323] width 79 height 20
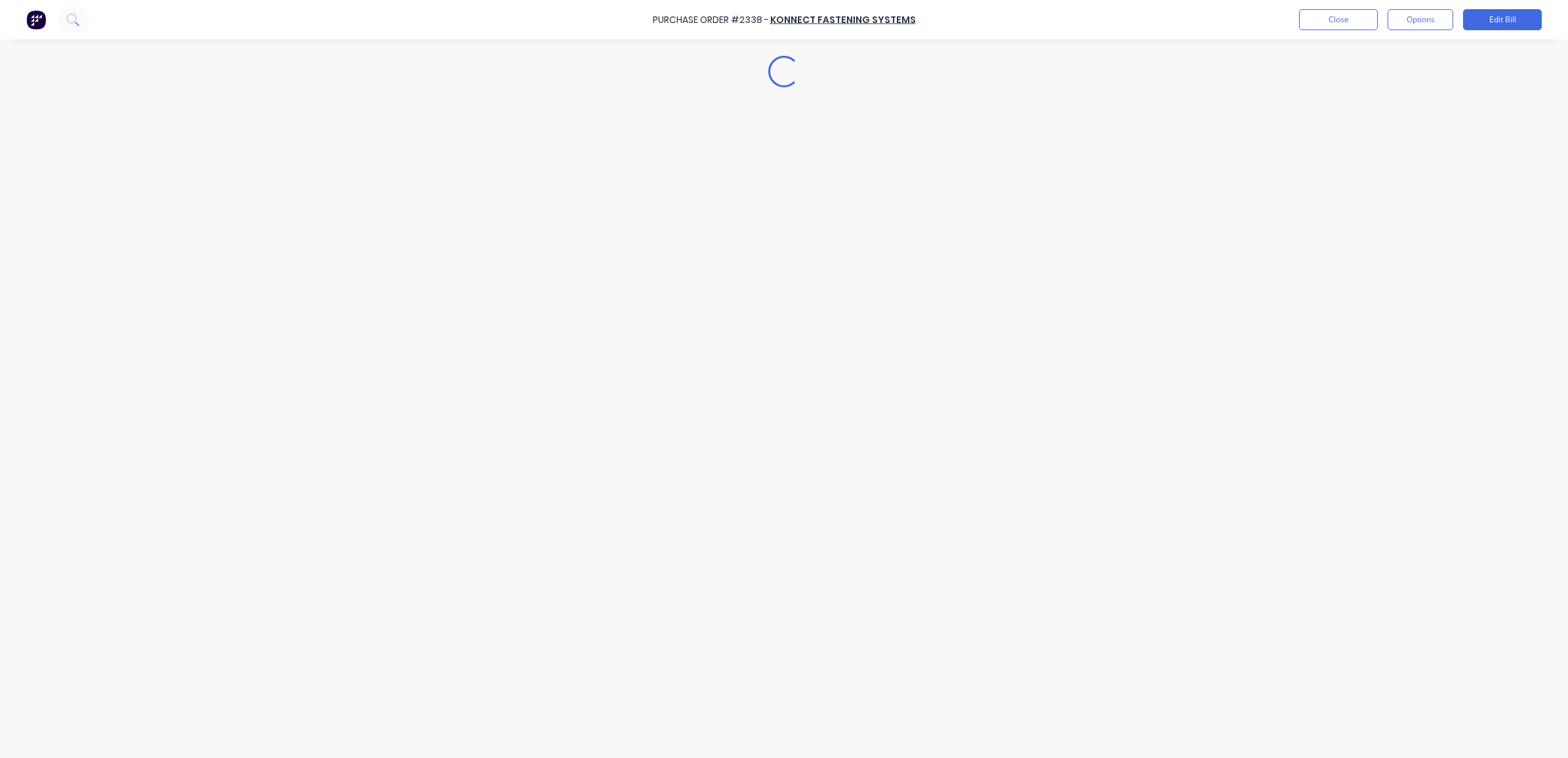
type textarea "x"
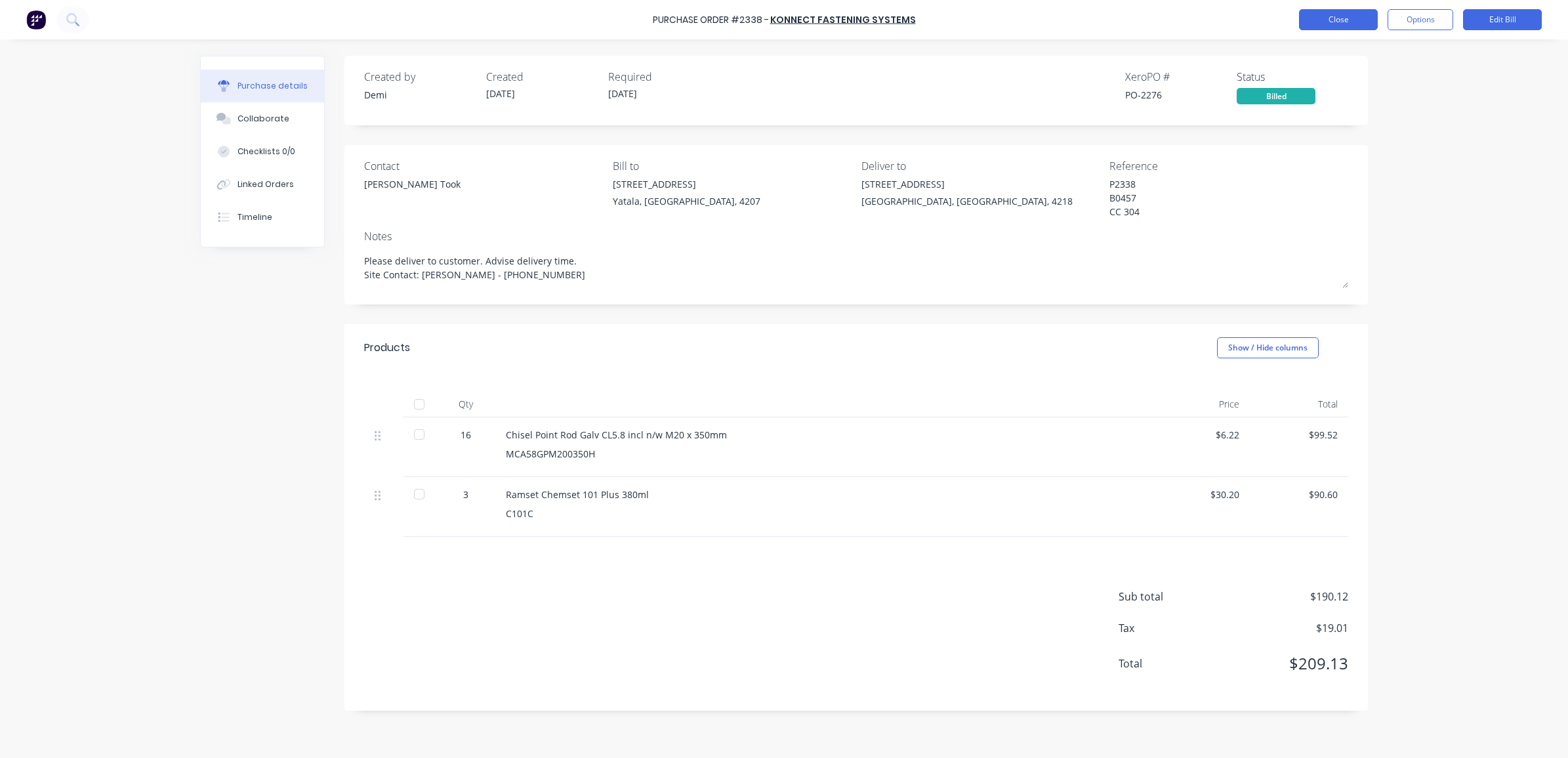
click at [1340, 23] on button "Close" at bounding box center [1339, 20] width 79 height 21
